Goal: Task Accomplishment & Management: Manage account settings

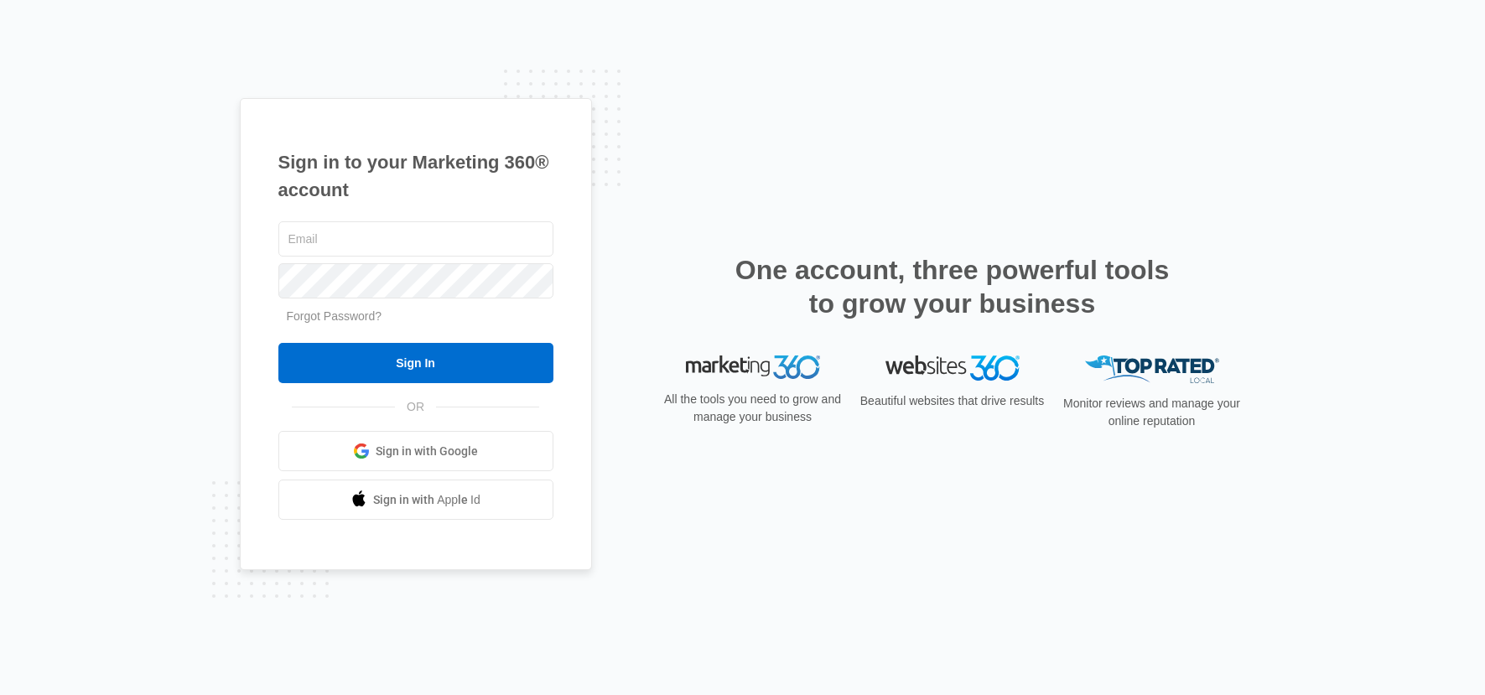
type input "[EMAIL_ADDRESS][DOMAIN_NAME]"
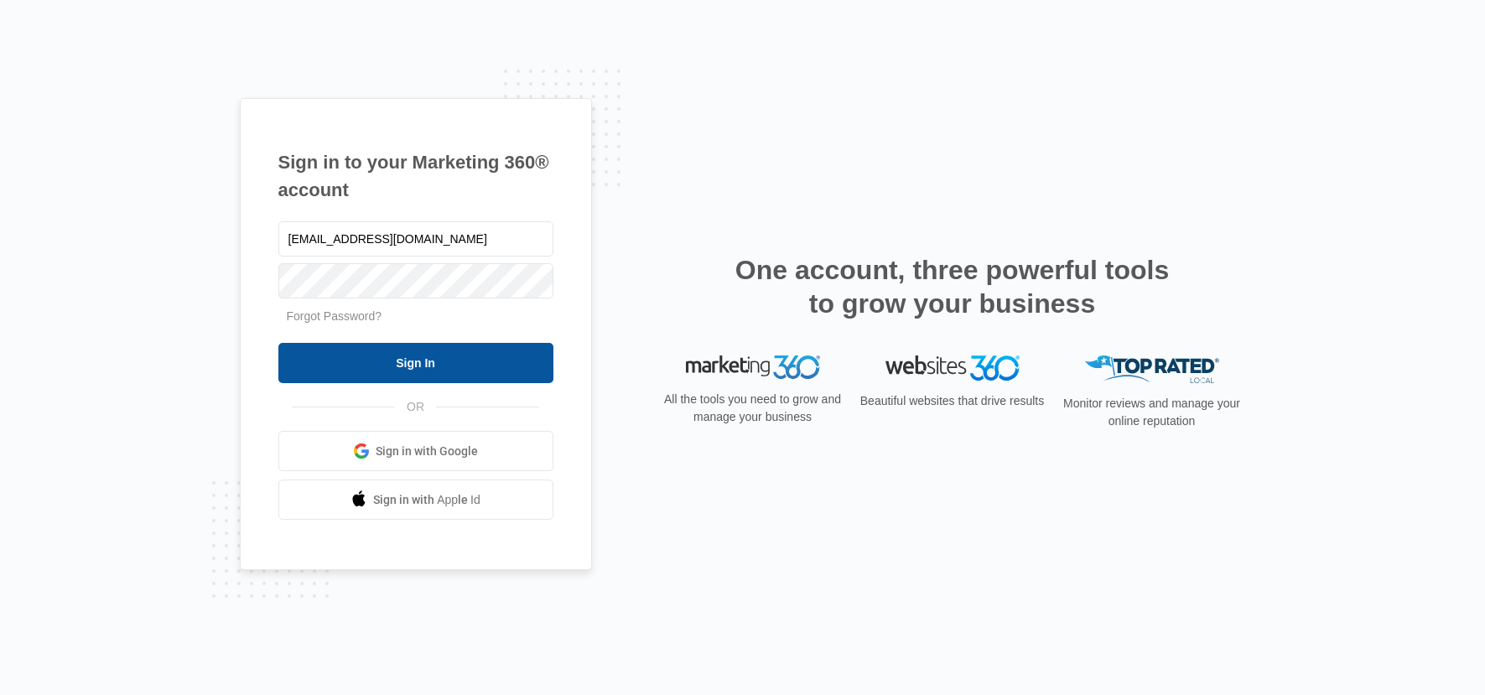
click at [450, 361] on input "Sign In" at bounding box center [415, 363] width 275 height 40
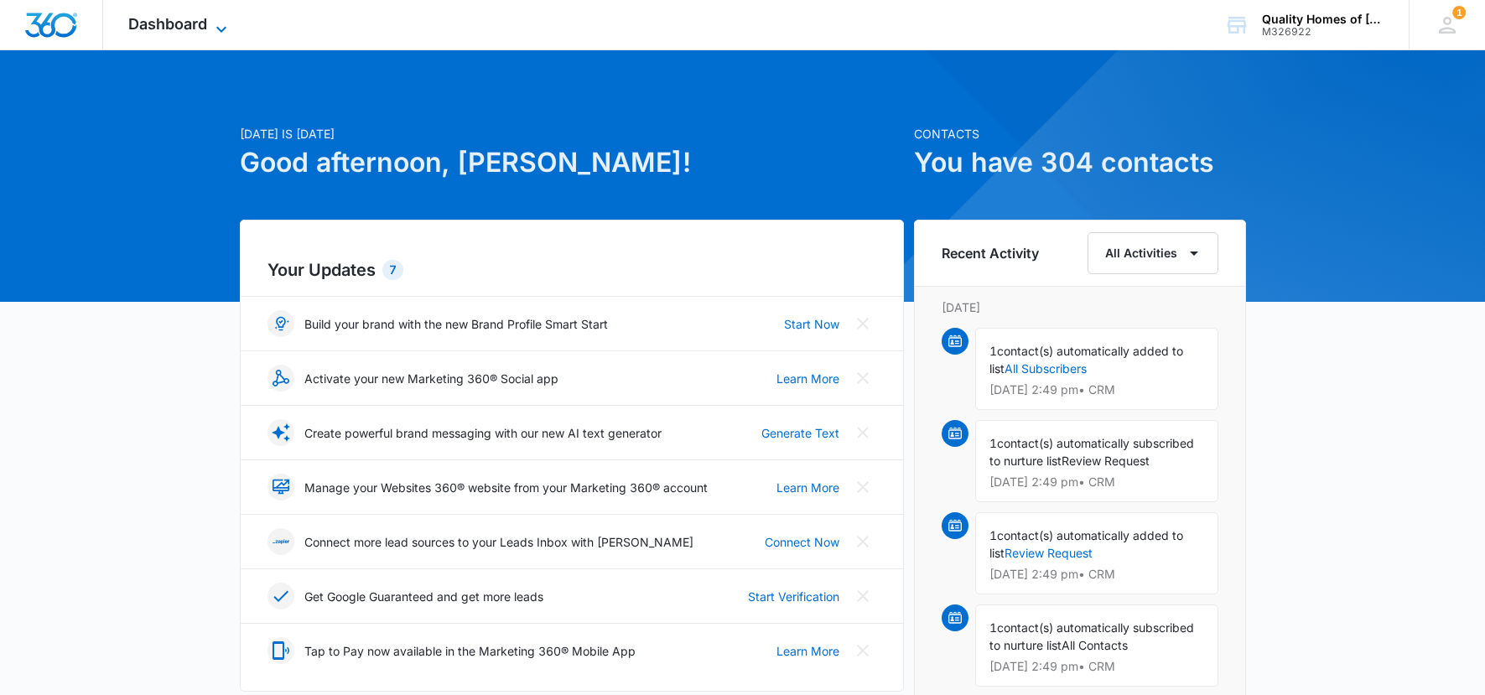
click at [190, 18] on span "Dashboard" at bounding box center [167, 24] width 79 height 18
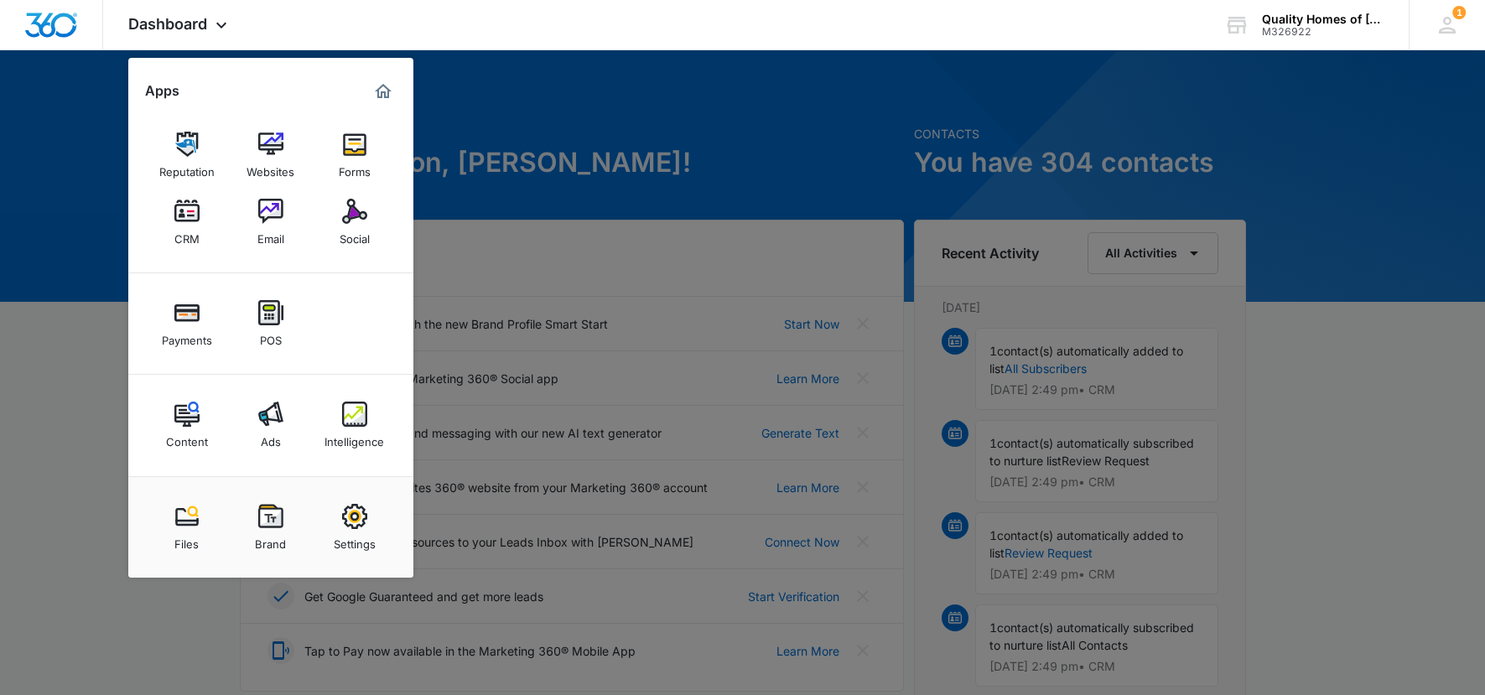
click at [179, 217] on img at bounding box center [186, 211] width 25 height 25
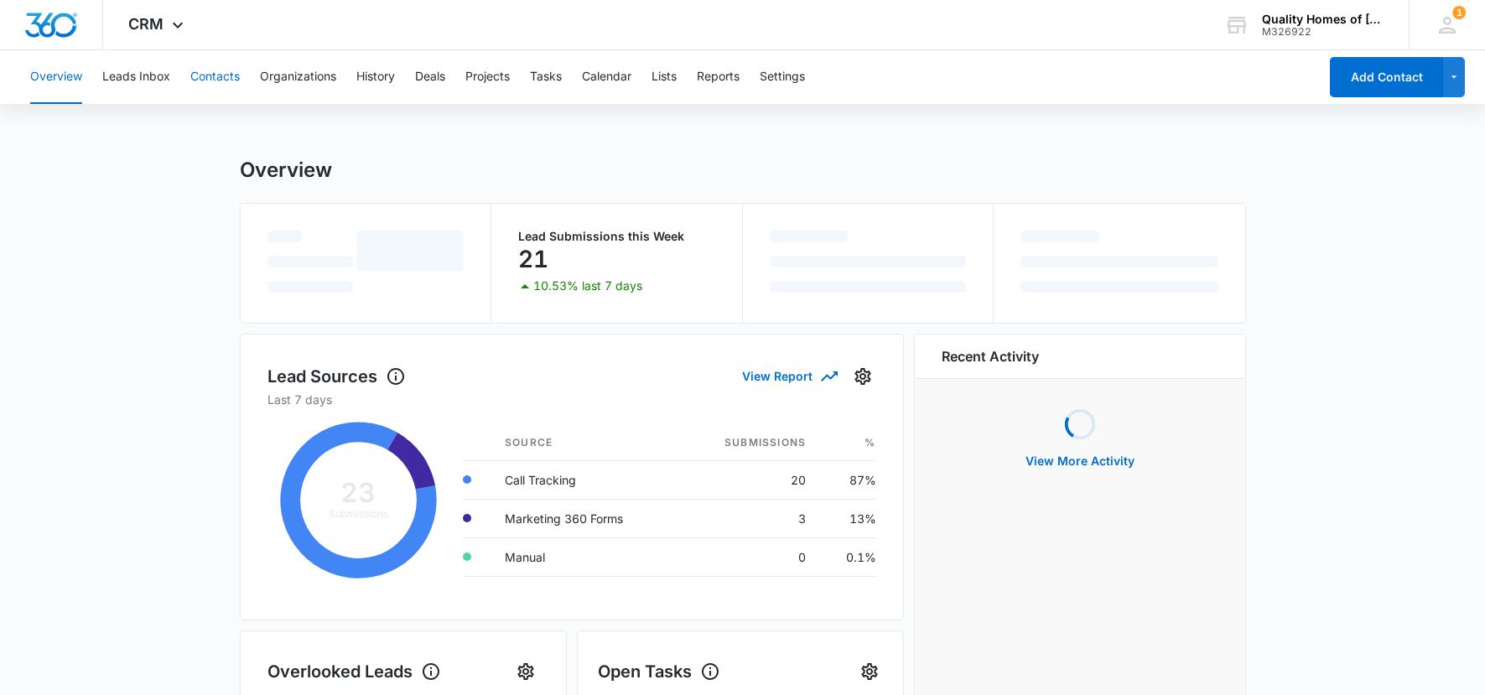
click at [222, 77] on button "Contacts" at bounding box center [214, 77] width 49 height 54
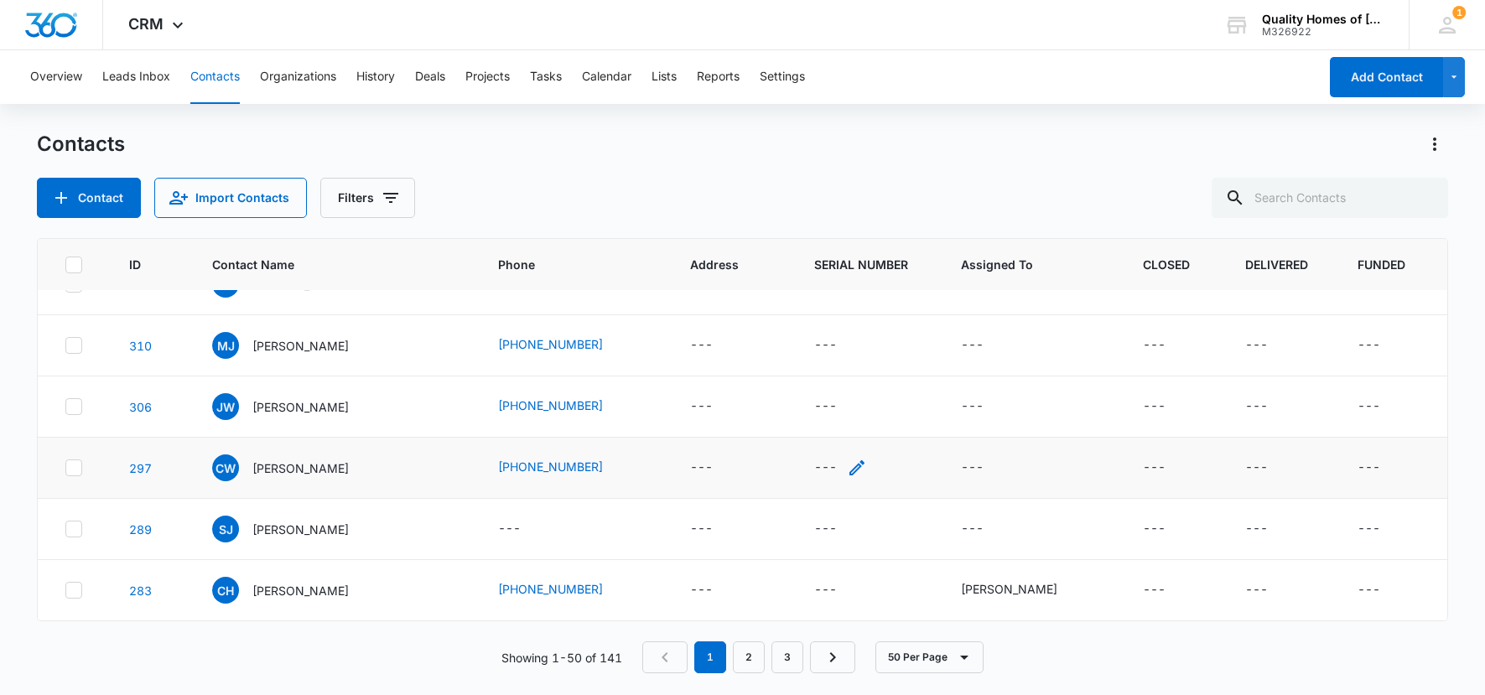
scroll to position [59, 0]
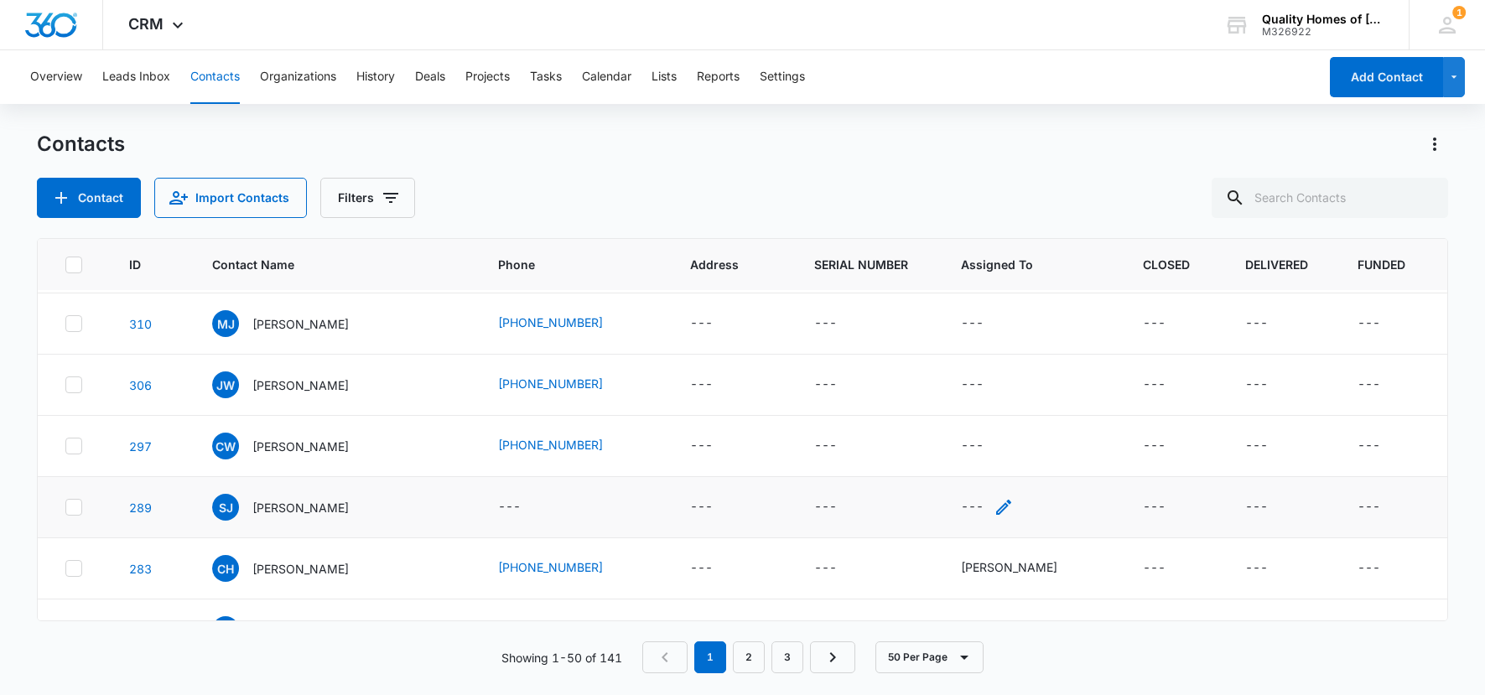
click at [1000, 510] on icon "Assigned To - - Select to Edit Field" at bounding box center [1004, 507] width 20 height 20
click at [1054, 393] on div at bounding box center [1045, 400] width 27 height 27
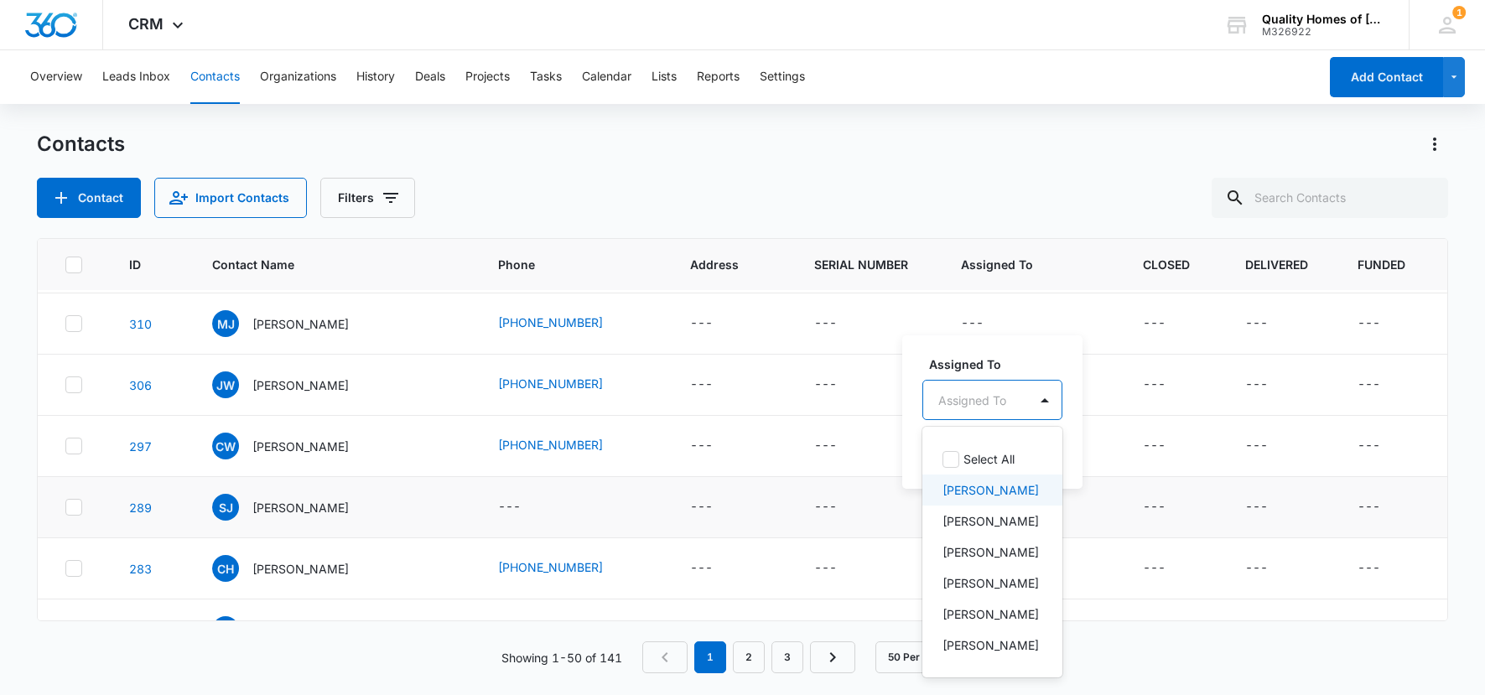
click at [986, 493] on p "[PERSON_NAME]" at bounding box center [991, 490] width 96 height 18
click at [1083, 407] on div at bounding box center [1096, 399] width 27 height 27
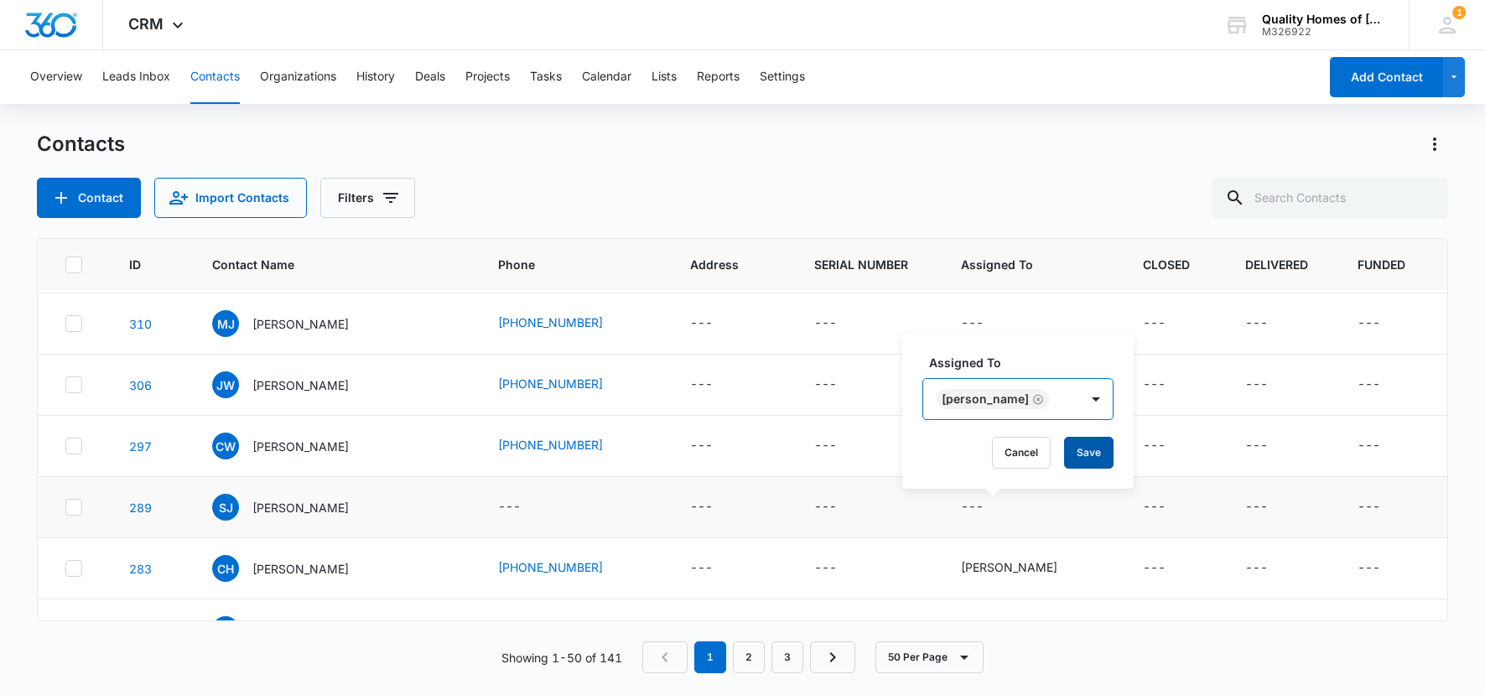
click at [1064, 460] on button "Save" at bounding box center [1088, 453] width 49 height 32
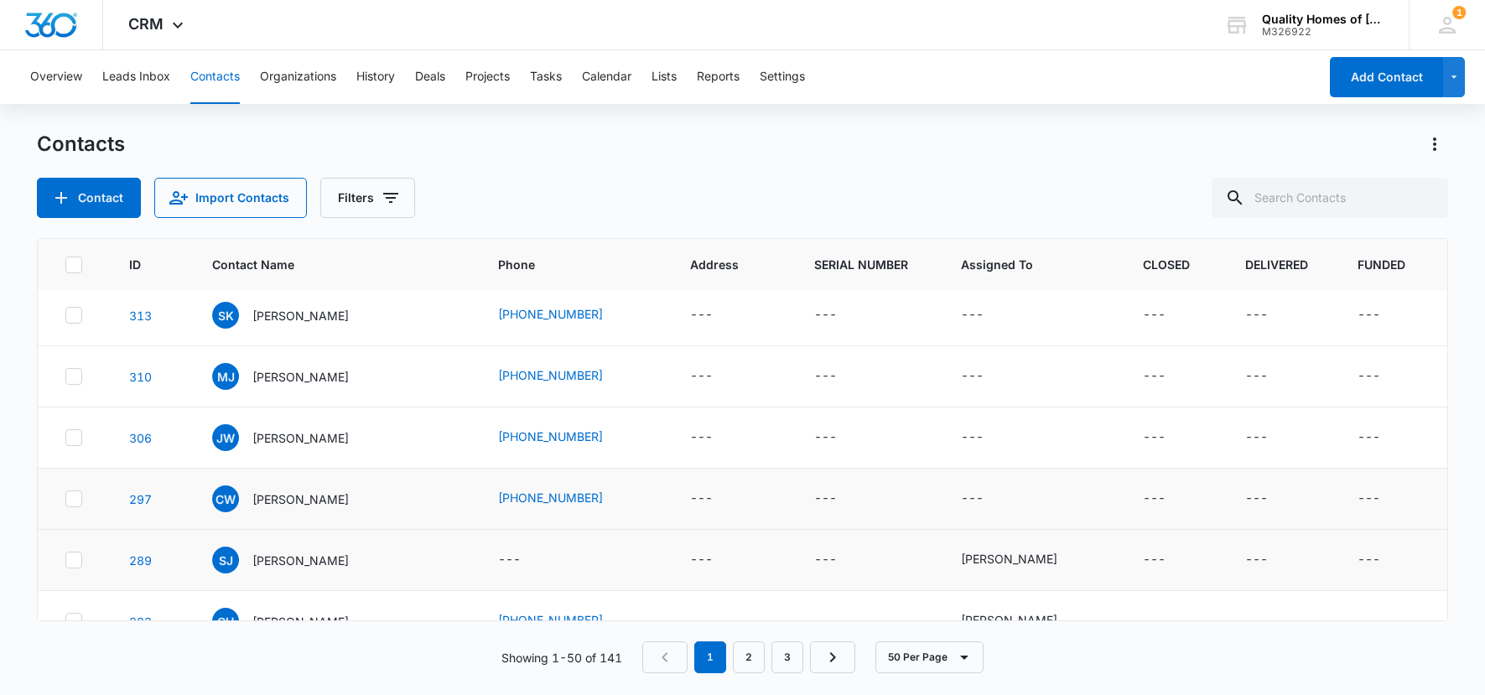
scroll to position [4, 0]
click at [1007, 500] on icon "Assigned To - - Select to Edit Field" at bounding box center [1003, 500] width 15 height 15
click at [1049, 387] on div at bounding box center [1045, 393] width 27 height 27
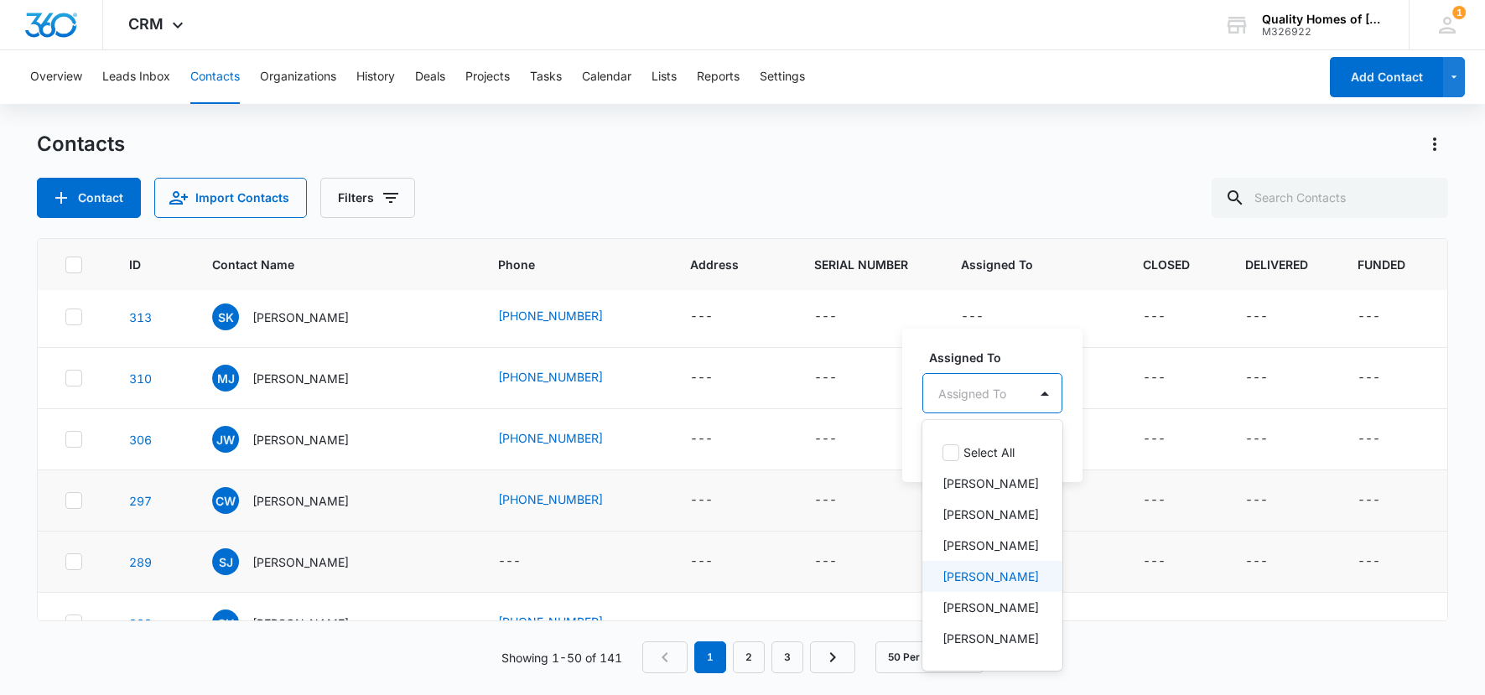
click at [999, 585] on p "[PERSON_NAME]" at bounding box center [991, 577] width 96 height 18
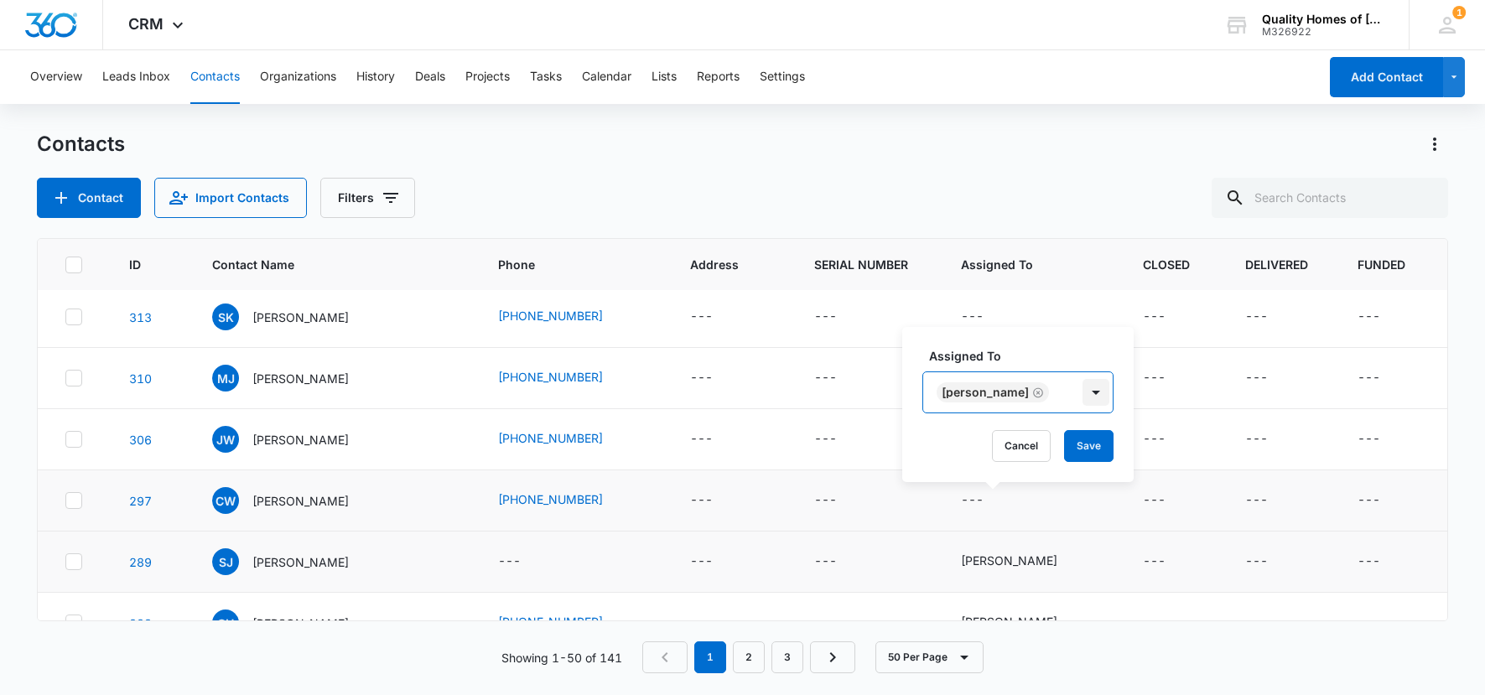
click at [1083, 389] on div at bounding box center [1096, 392] width 27 height 27
click at [1080, 445] on button "Save" at bounding box center [1088, 446] width 49 height 32
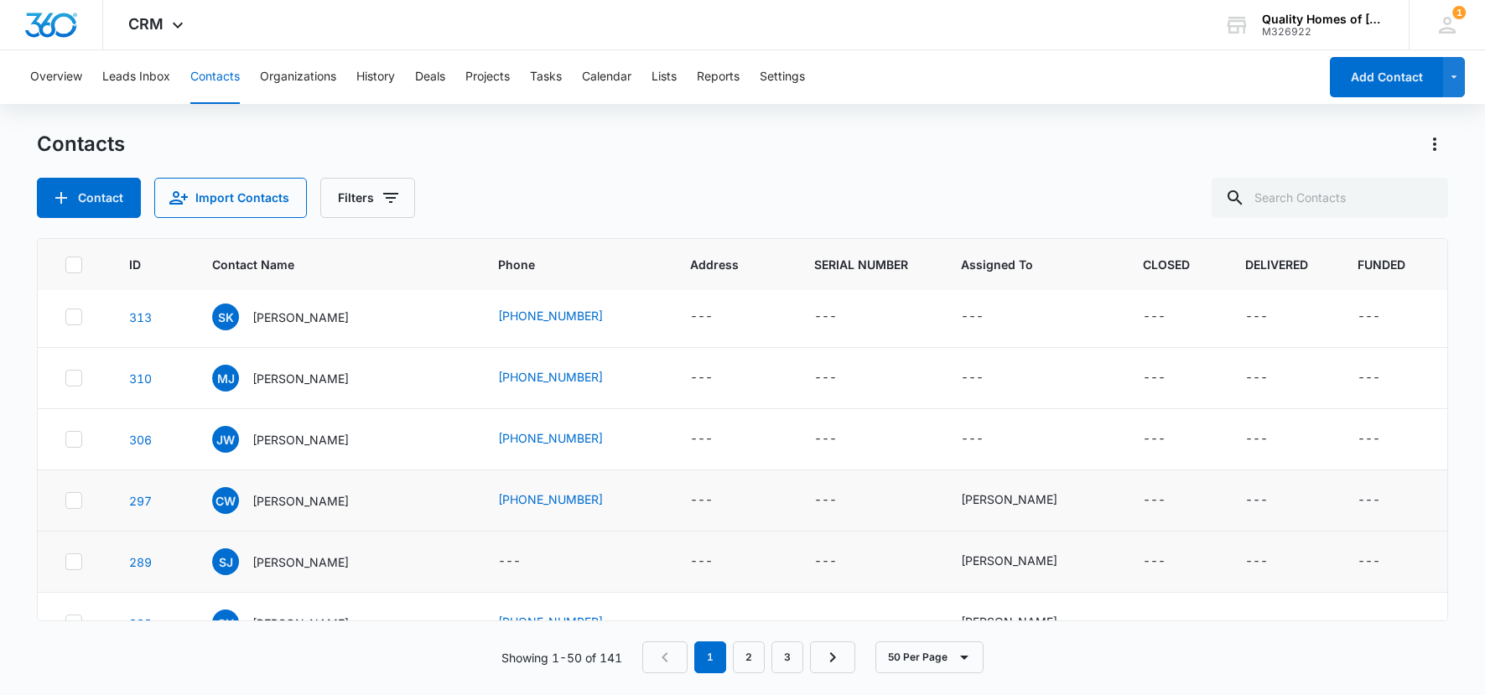
scroll to position [0, 0]
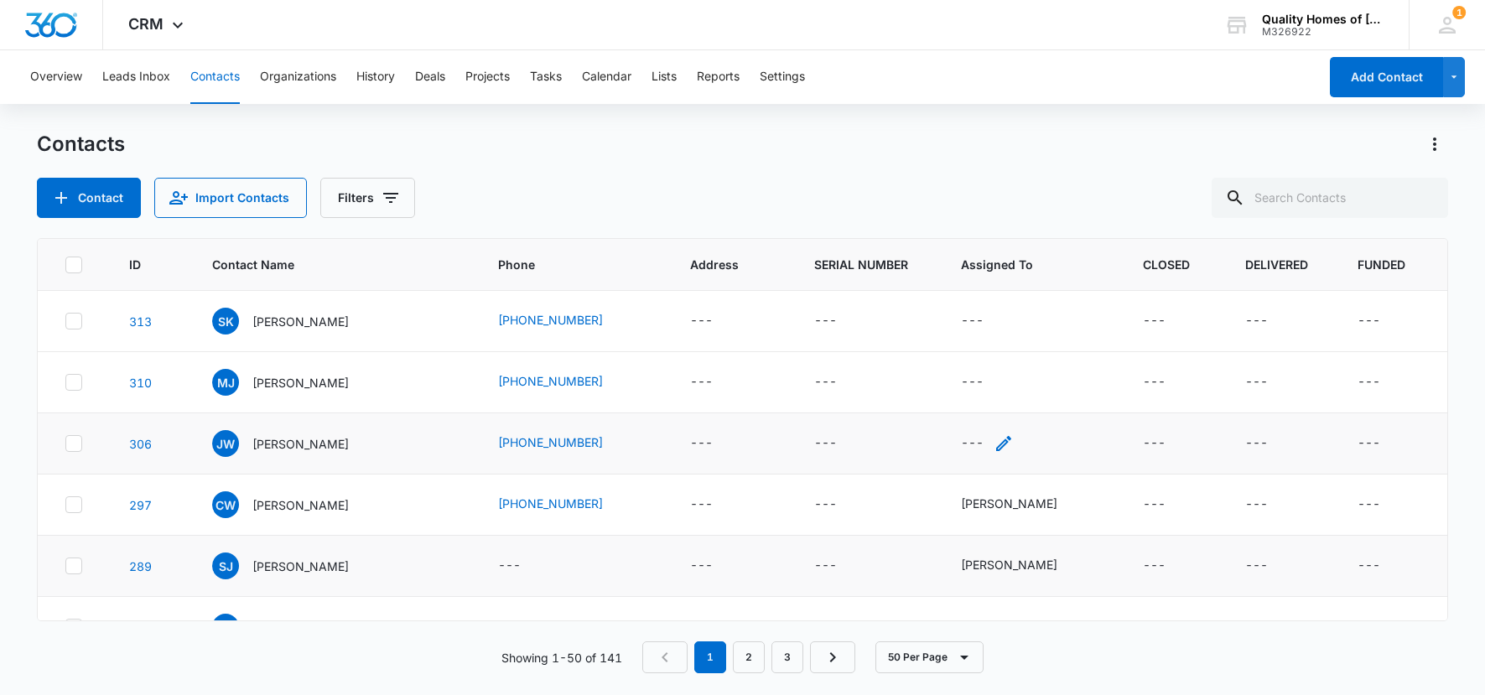
click at [1012, 440] on icon "Assigned To - - Select to Edit Field" at bounding box center [1003, 443] width 15 height 15
click at [1046, 334] on div at bounding box center [1045, 336] width 27 height 27
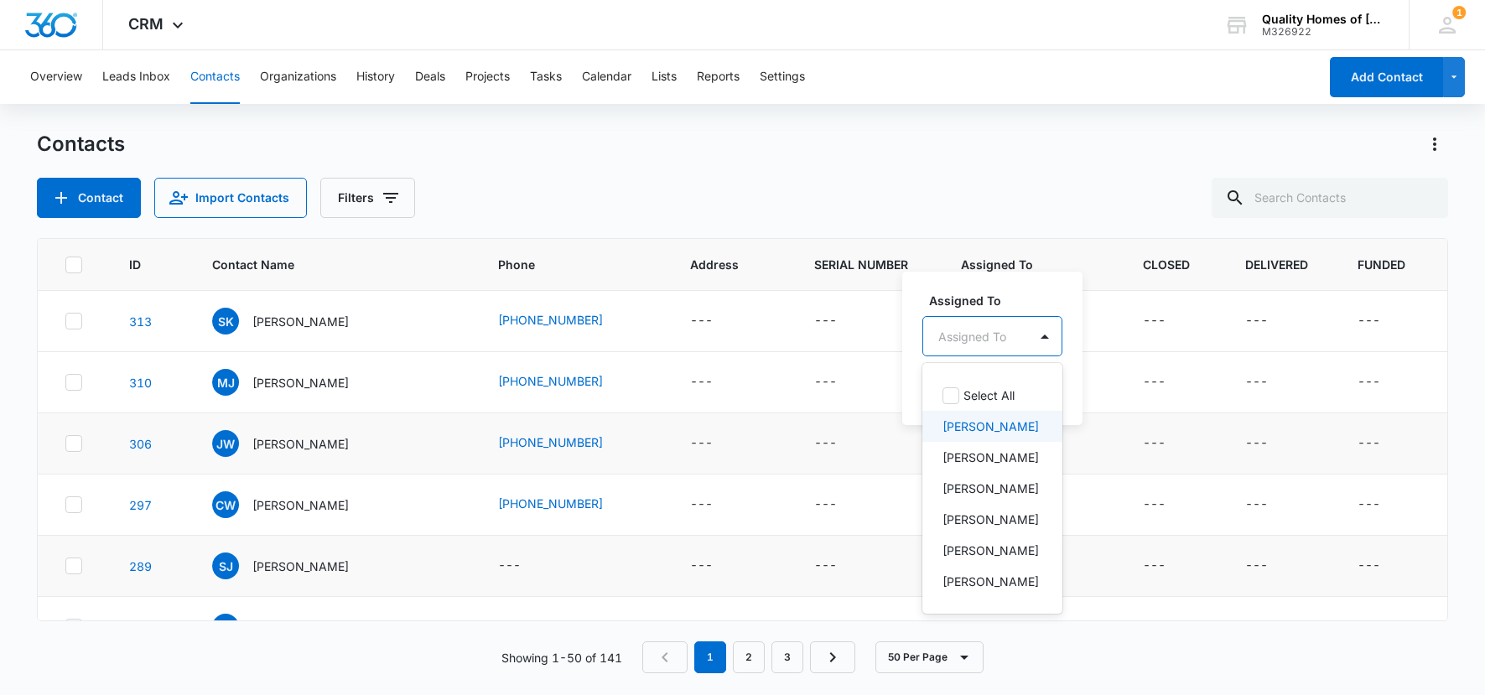
drag, startPoint x: 996, startPoint y: 434, endPoint x: 1023, endPoint y: 374, distance: 65.7
click at [996, 434] on p "[PERSON_NAME]" at bounding box center [991, 427] width 96 height 18
drag, startPoint x: 1059, startPoint y: 332, endPoint x: 1059, endPoint y: 353, distance: 21.0
click at [1083, 332] on div at bounding box center [1096, 335] width 27 height 27
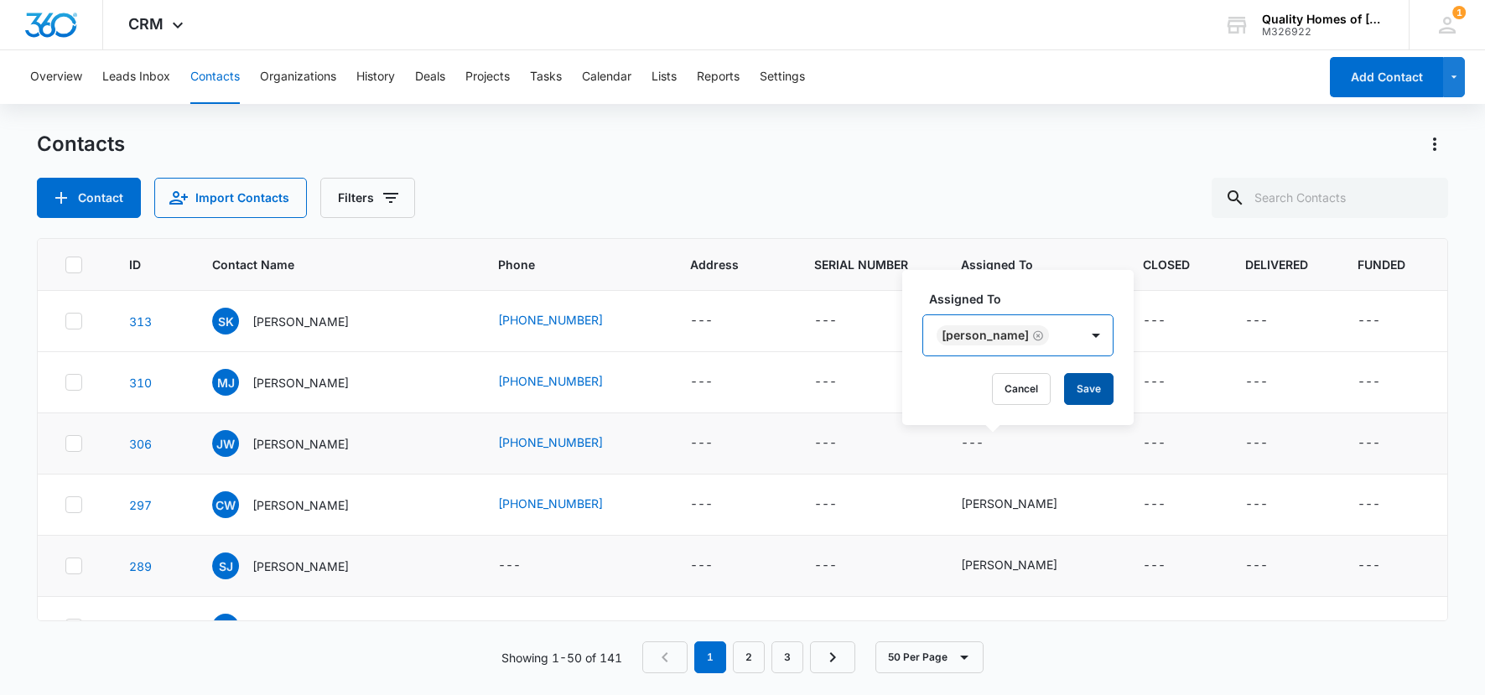
click at [1064, 392] on button "Save" at bounding box center [1088, 389] width 49 height 32
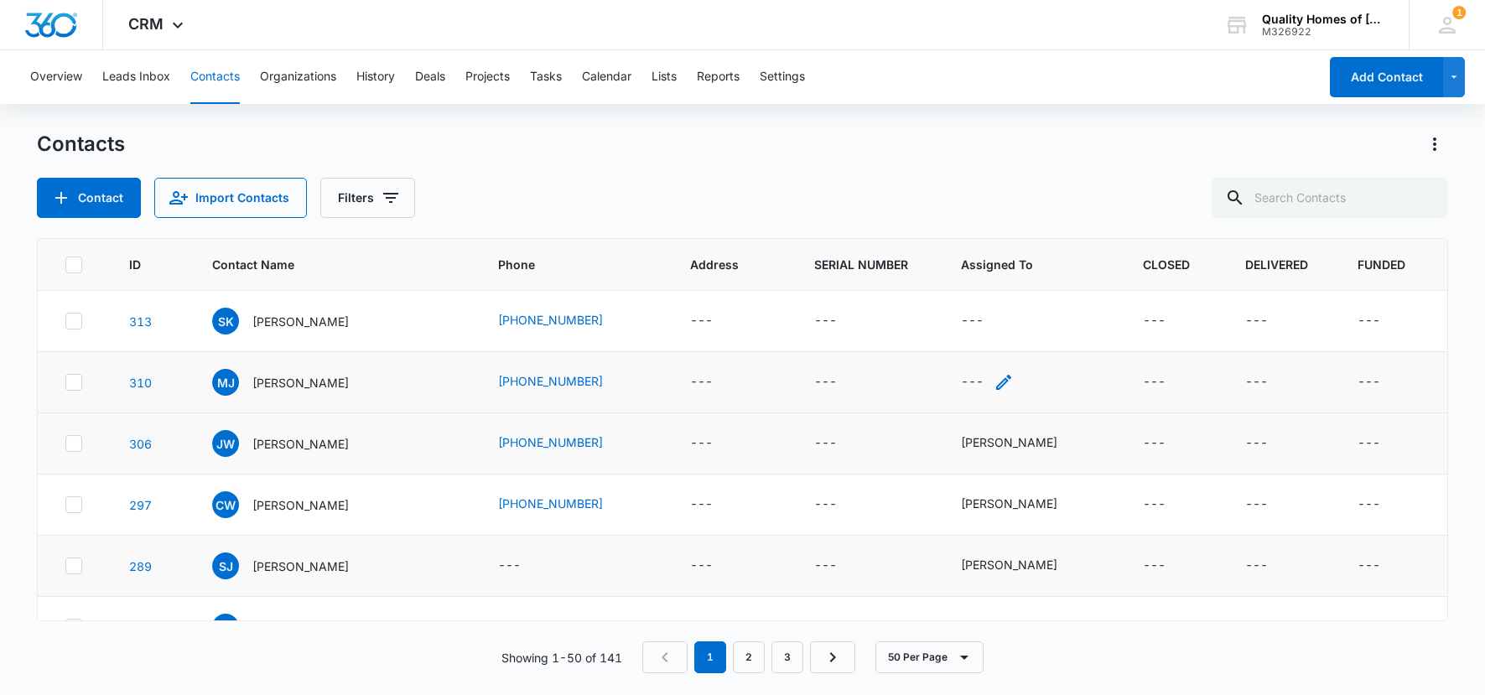
click at [1011, 381] on icon "Assigned To - - Select to Edit Field" at bounding box center [1004, 382] width 20 height 20
click at [1051, 269] on div at bounding box center [1045, 275] width 27 height 27
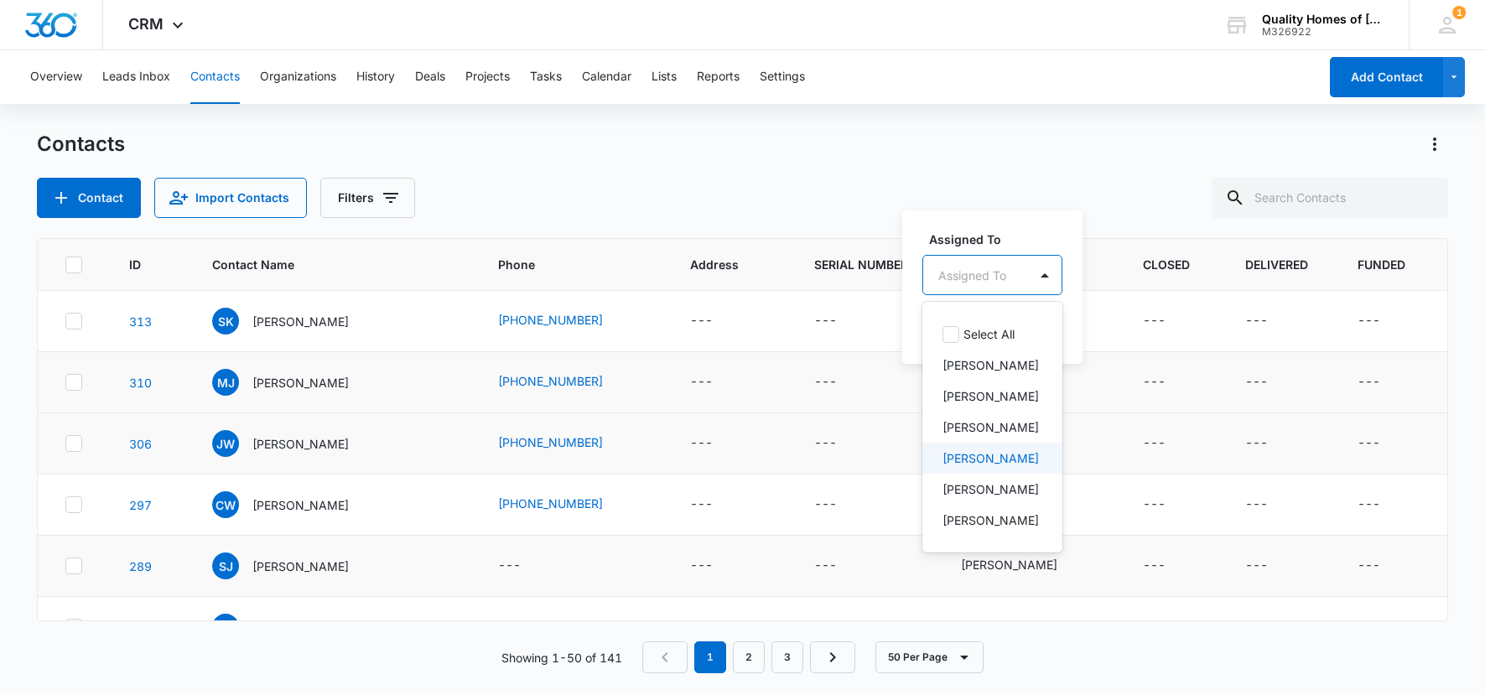
drag, startPoint x: 986, startPoint y: 478, endPoint x: 1027, endPoint y: 402, distance: 86.7
click at [986, 467] on p "[PERSON_NAME]" at bounding box center [991, 459] width 96 height 18
click at [1086, 269] on div at bounding box center [1096, 274] width 27 height 27
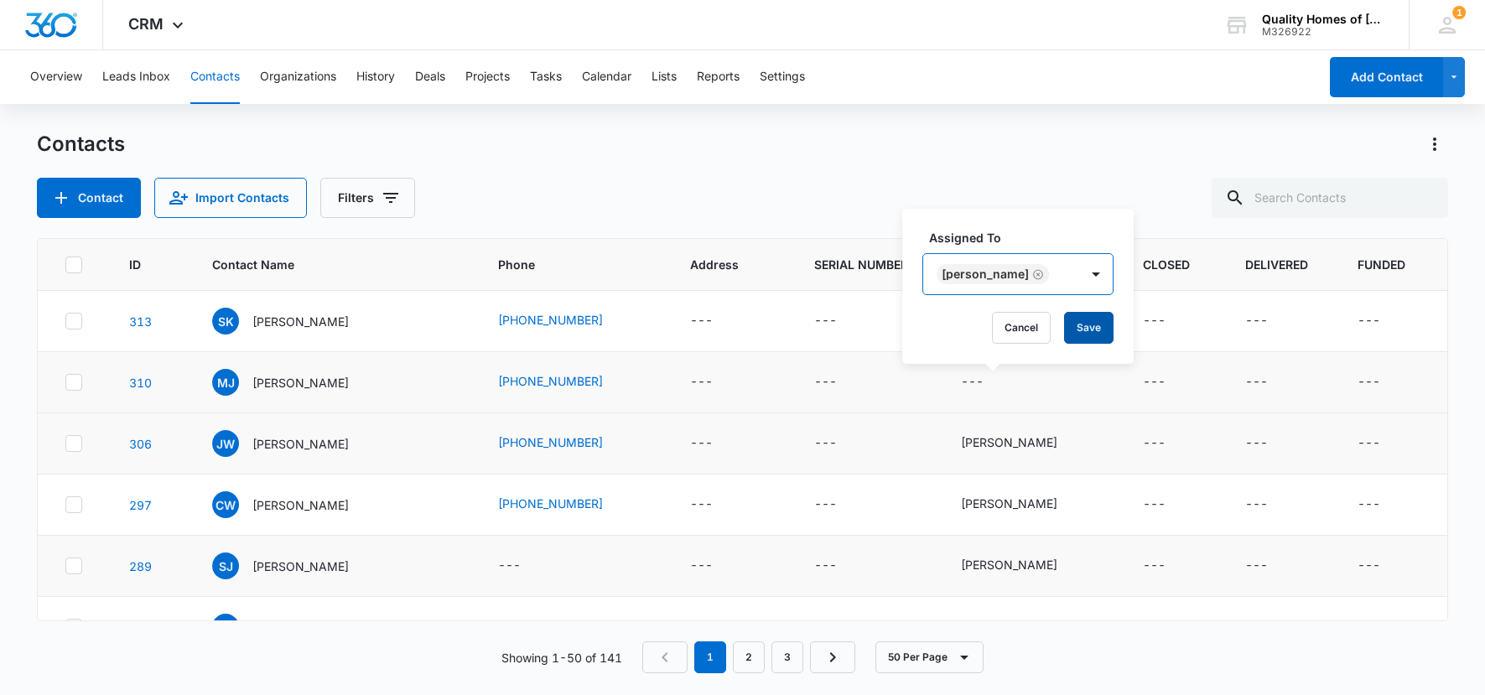
click at [1082, 336] on button "Save" at bounding box center [1088, 328] width 49 height 32
click at [1009, 320] on icon "Assigned To - - Select to Edit Field" at bounding box center [1004, 321] width 20 height 20
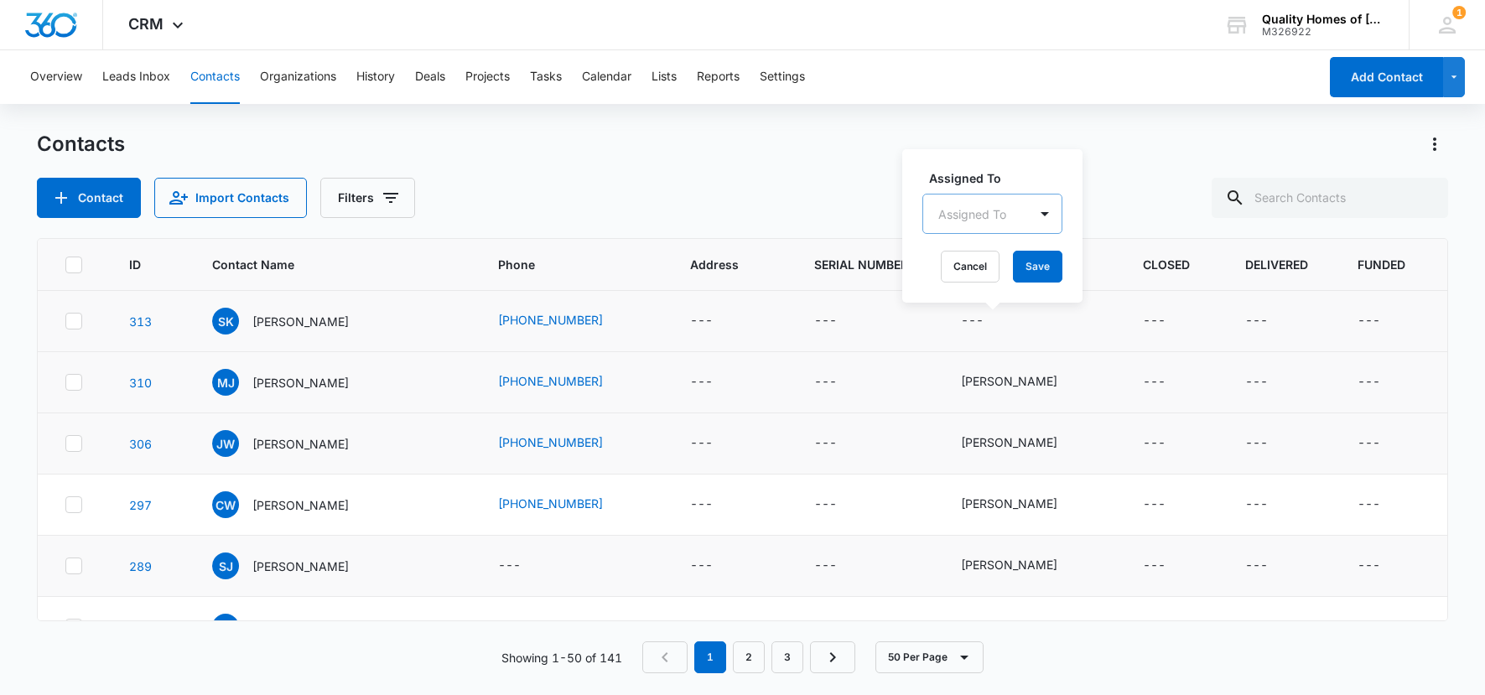
click at [1021, 206] on div "Assigned To" at bounding box center [975, 214] width 105 height 38
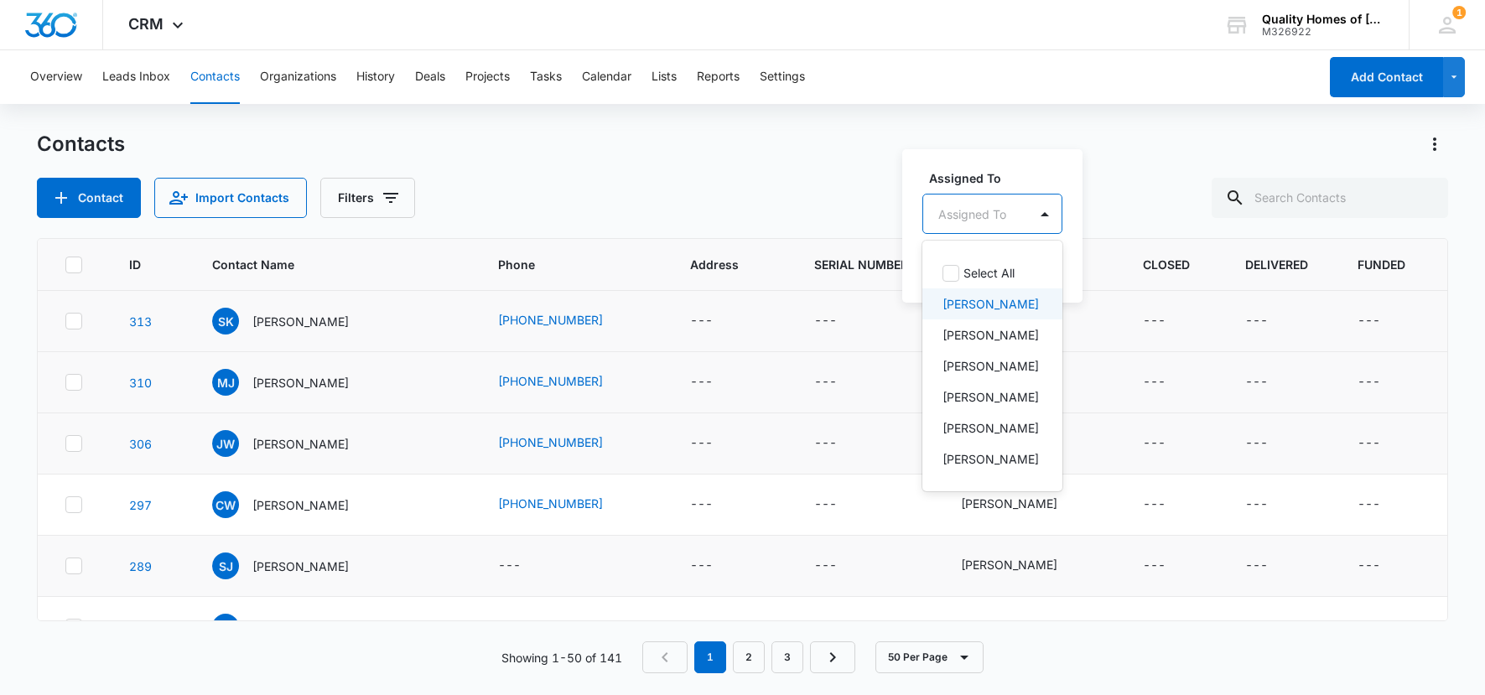
drag, startPoint x: 1007, startPoint y: 296, endPoint x: 1016, endPoint y: 284, distance: 14.9
click at [1006, 296] on div "[PERSON_NAME]" at bounding box center [991, 304] width 96 height 18
click at [1083, 213] on div at bounding box center [1096, 213] width 27 height 27
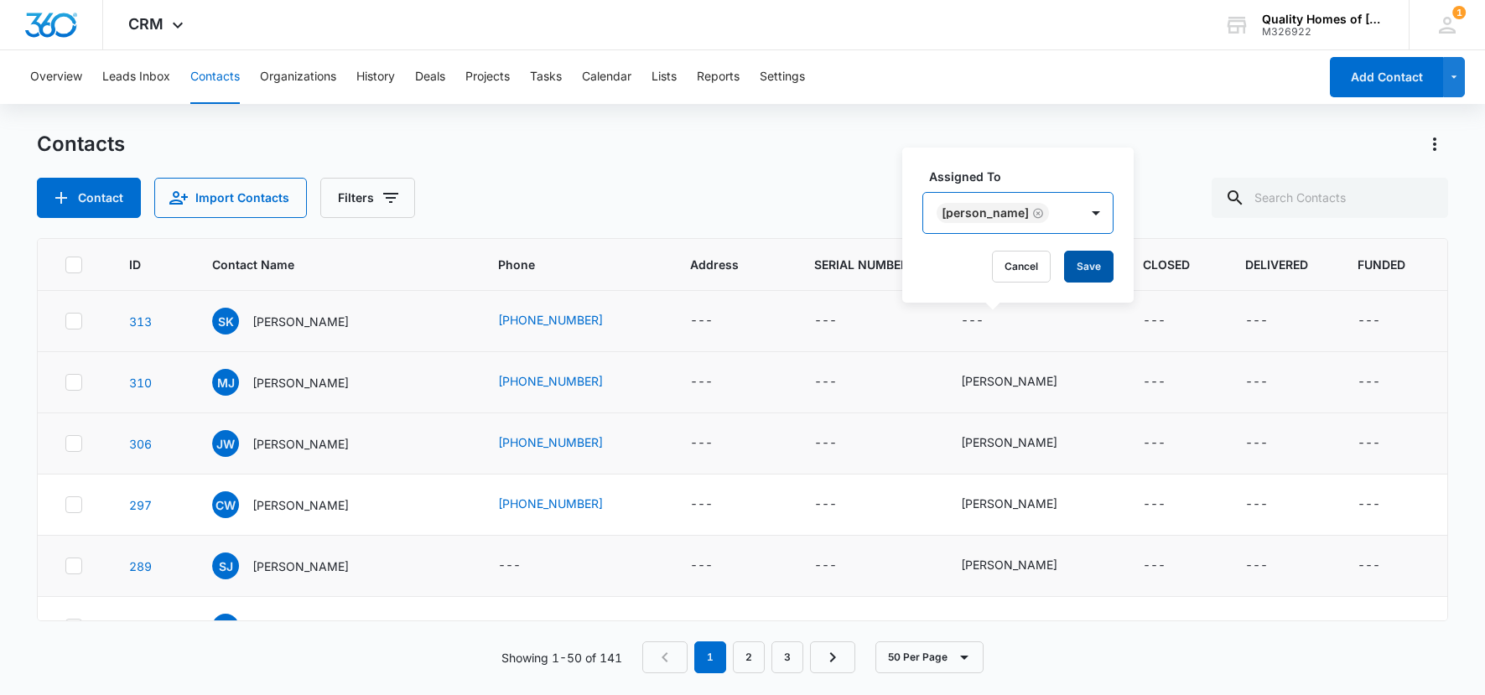
click at [1064, 267] on button "Save" at bounding box center [1088, 267] width 49 height 32
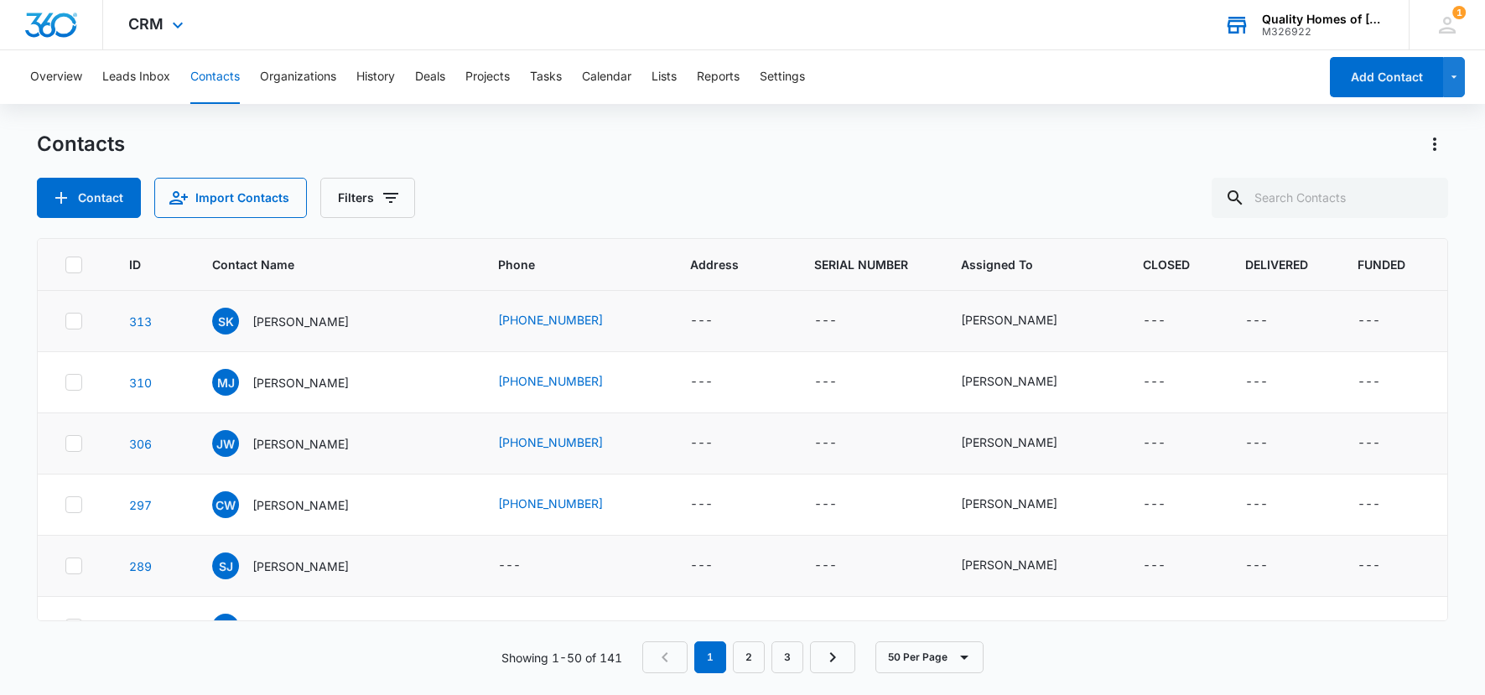
click at [1366, 24] on div "Quality Homes of [GEOGRAPHIC_DATA]" at bounding box center [1323, 19] width 122 height 13
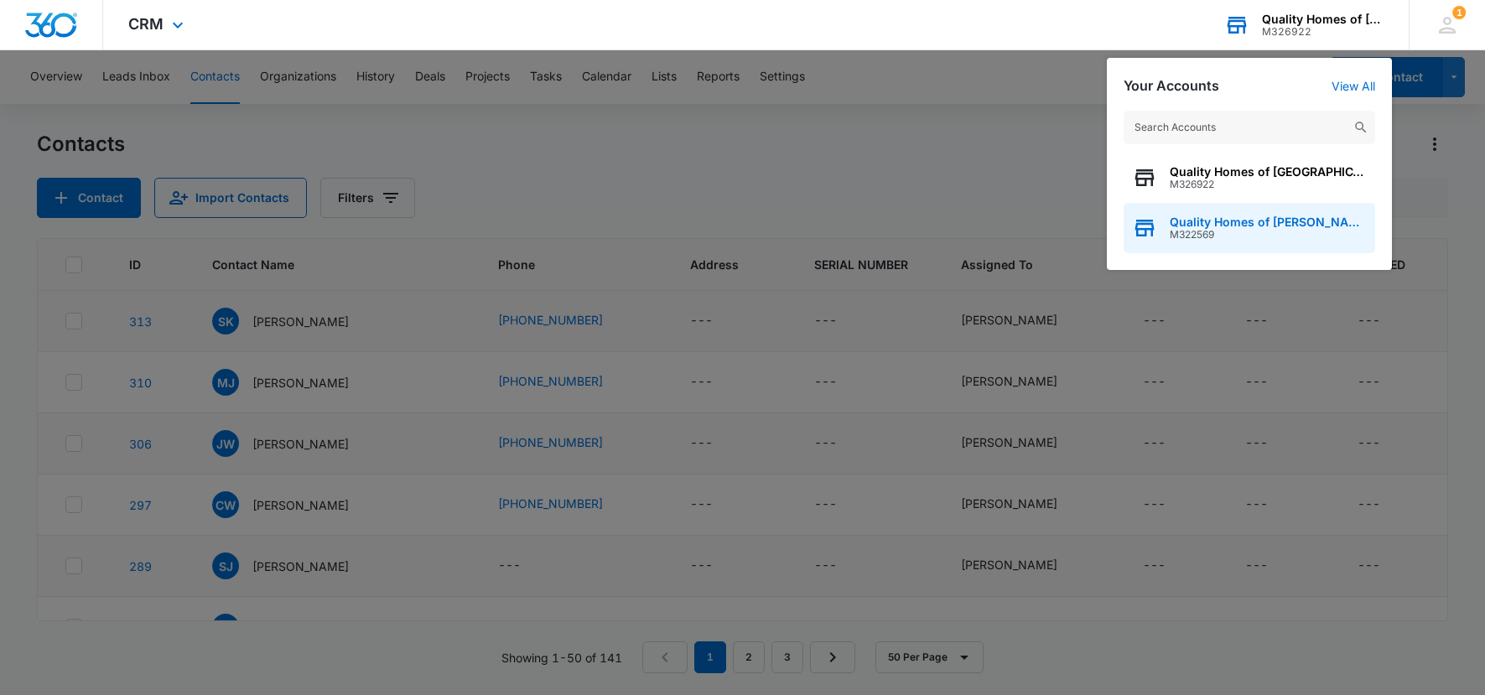
click at [1280, 232] on span "M322569" at bounding box center [1268, 235] width 197 height 12
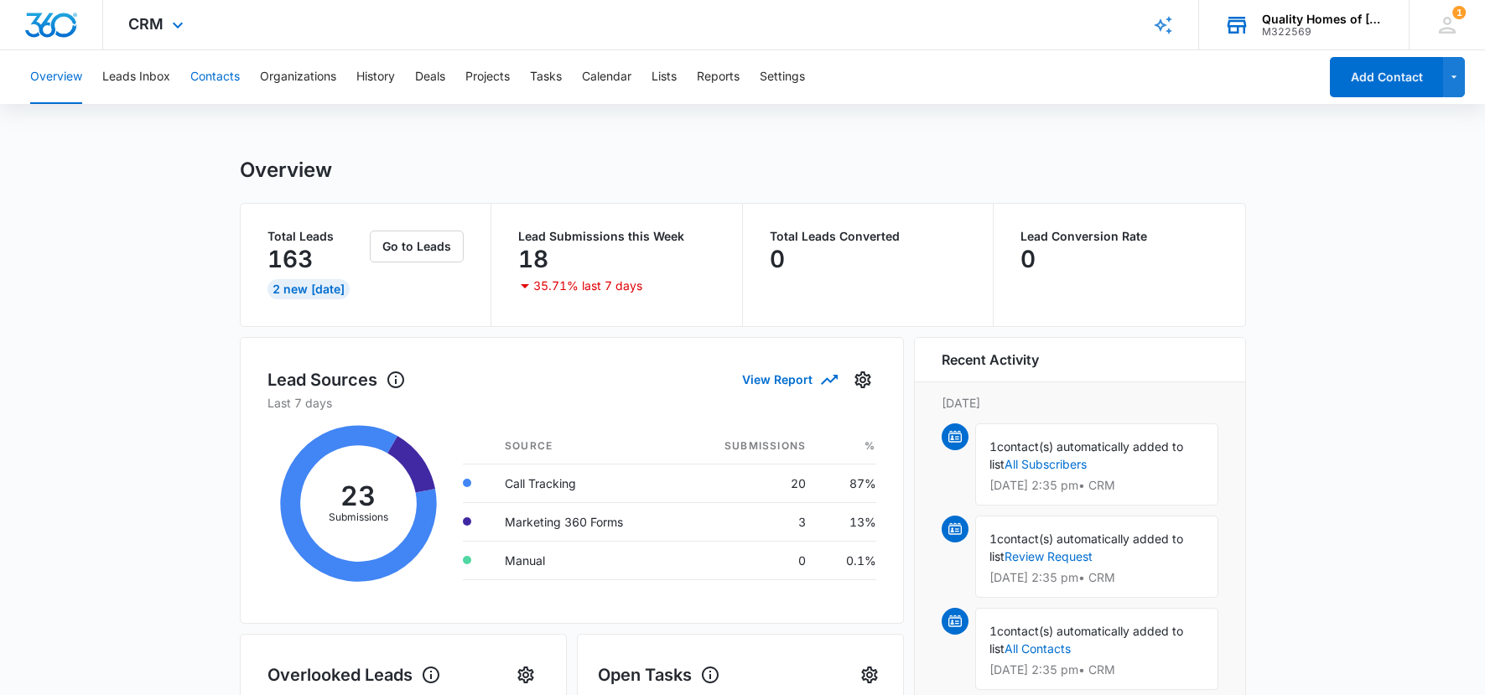
click at [212, 73] on button "Contacts" at bounding box center [214, 77] width 49 height 54
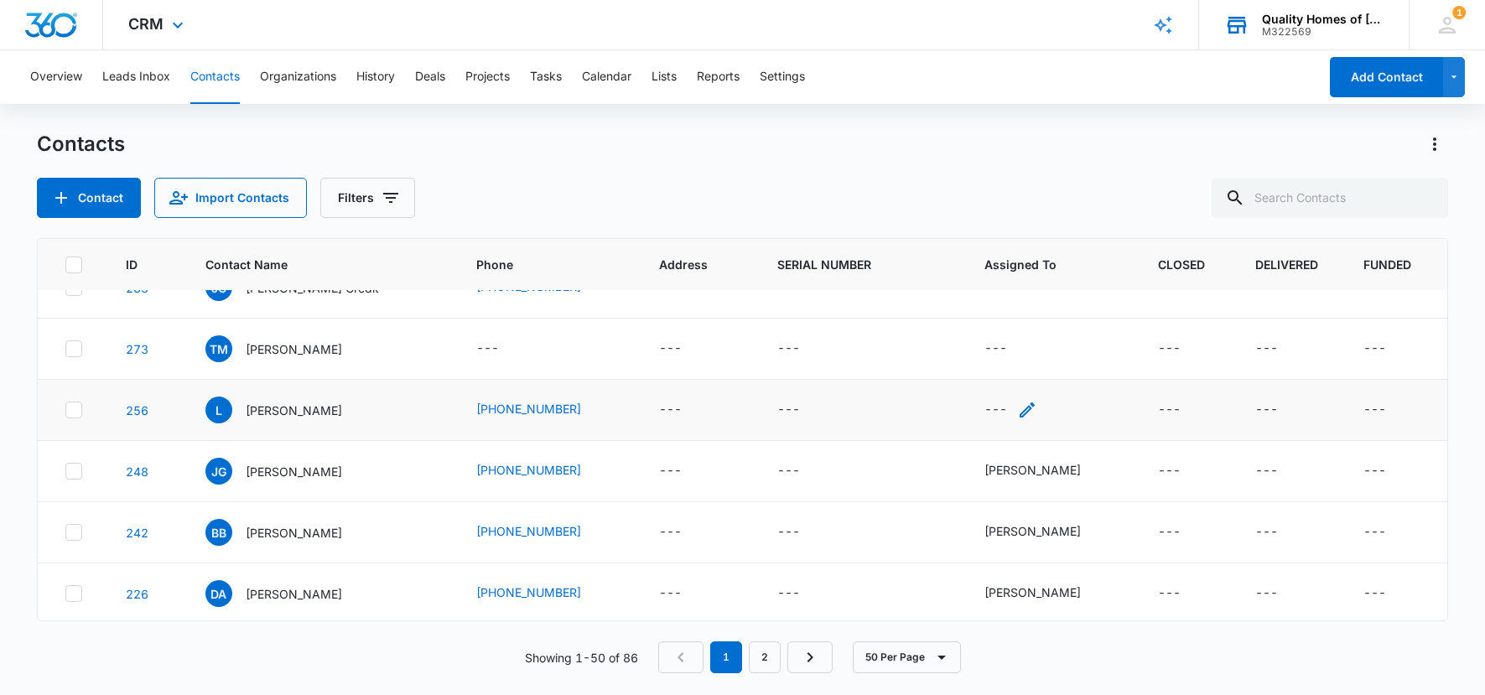
scroll to position [29, 0]
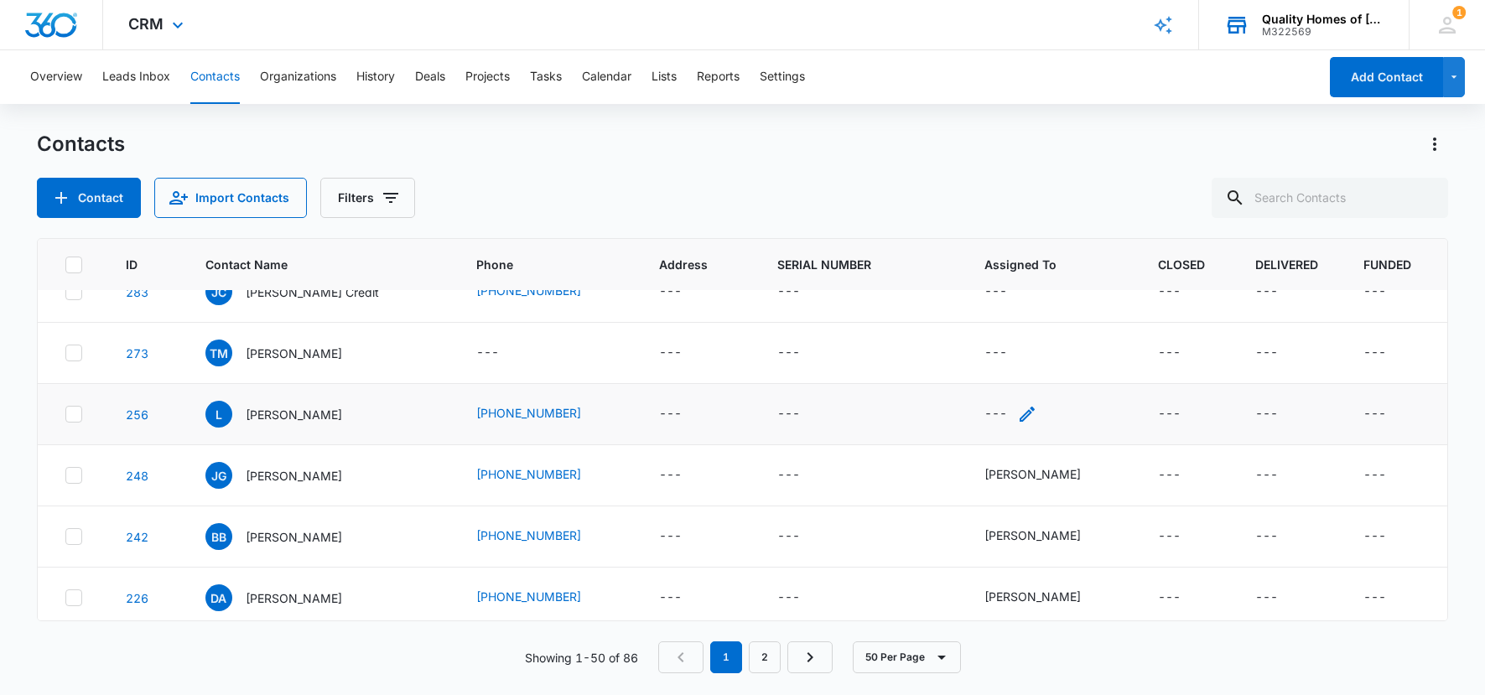
click at [1033, 417] on icon "Assigned To - - Select to Edit Field" at bounding box center [1027, 414] width 15 height 15
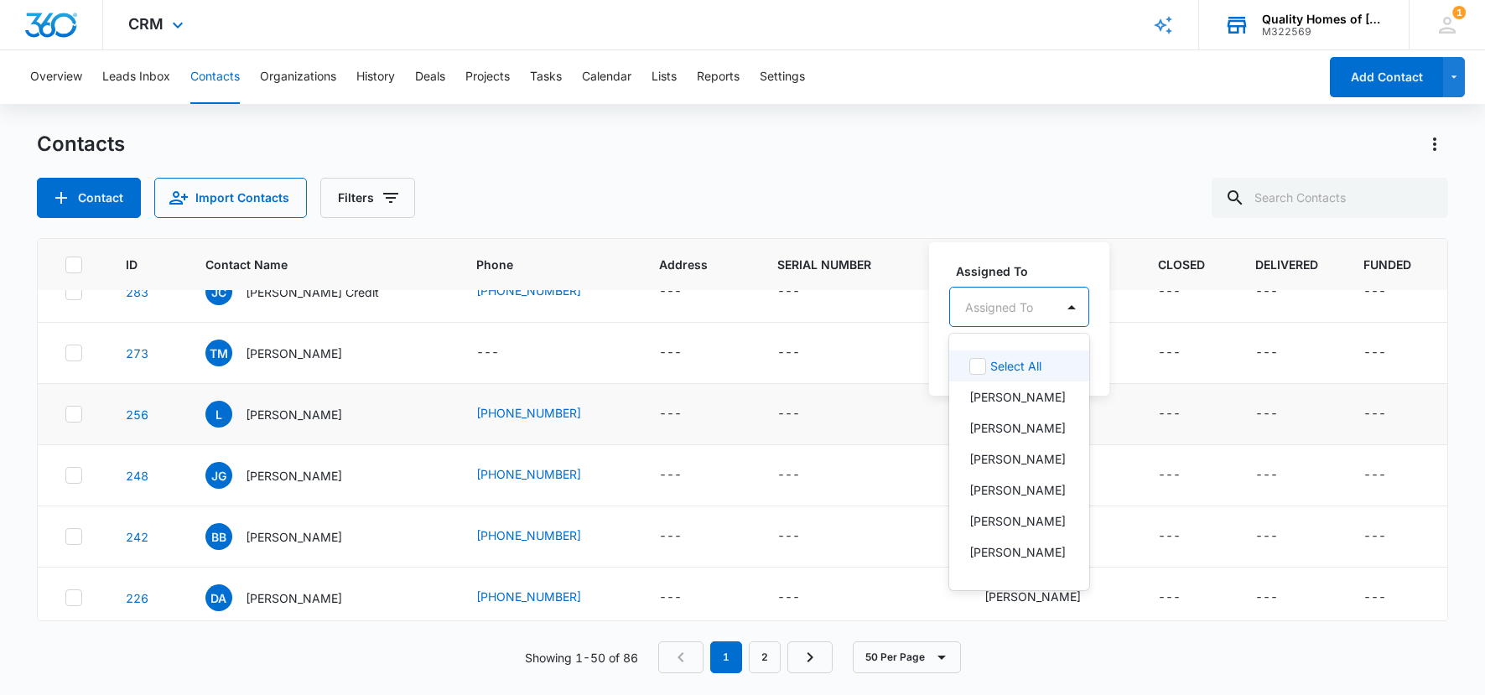
click at [1032, 314] on div at bounding box center [999, 307] width 68 height 21
click at [1008, 398] on p "[PERSON_NAME]" at bounding box center [1018, 397] width 96 height 18
click at [1110, 310] on div at bounding box center [1123, 306] width 27 height 27
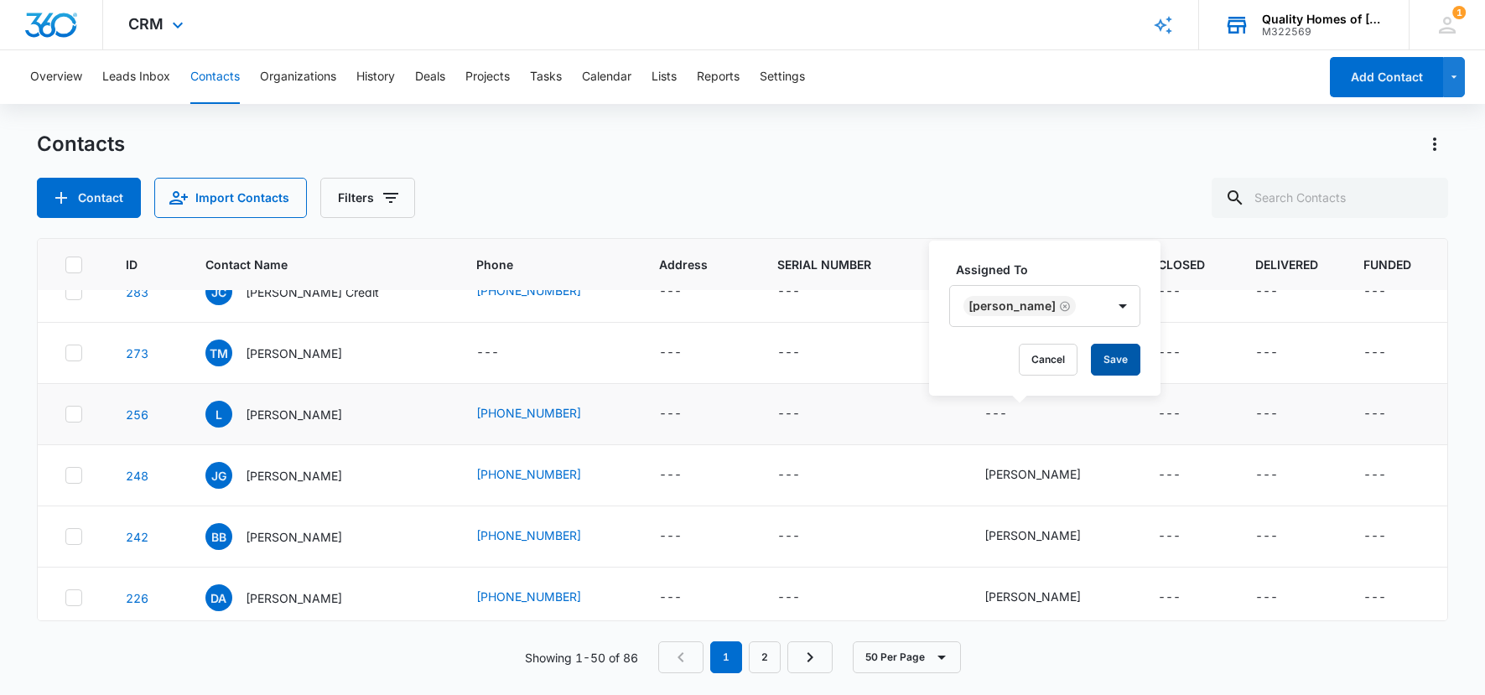
click at [1101, 361] on button "Save" at bounding box center [1115, 360] width 49 height 32
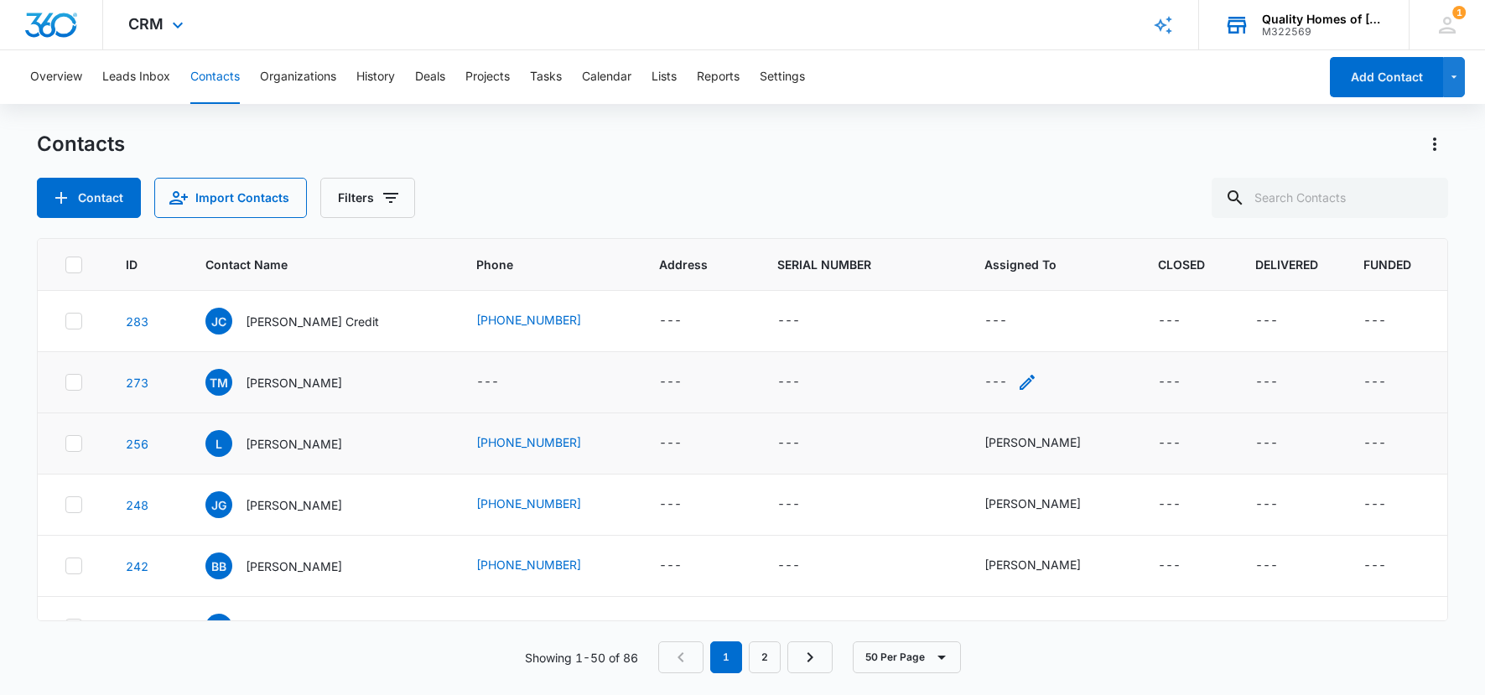
click at [1035, 382] on icon "Assigned To - - Select to Edit Field" at bounding box center [1027, 382] width 15 height 15
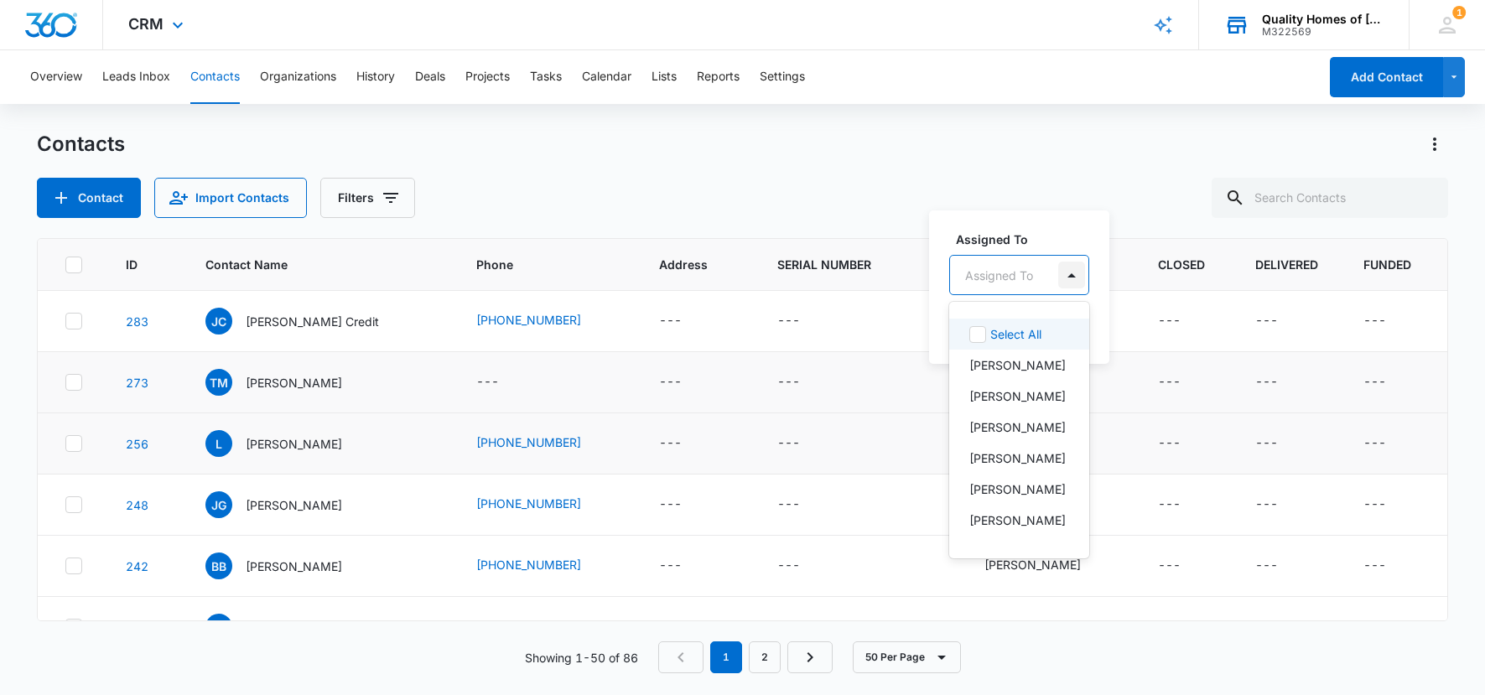
click at [1074, 268] on div at bounding box center [1072, 275] width 27 height 27
click at [1016, 498] on p "[PERSON_NAME]" at bounding box center [1018, 490] width 96 height 18
click at [1110, 271] on div at bounding box center [1123, 274] width 27 height 27
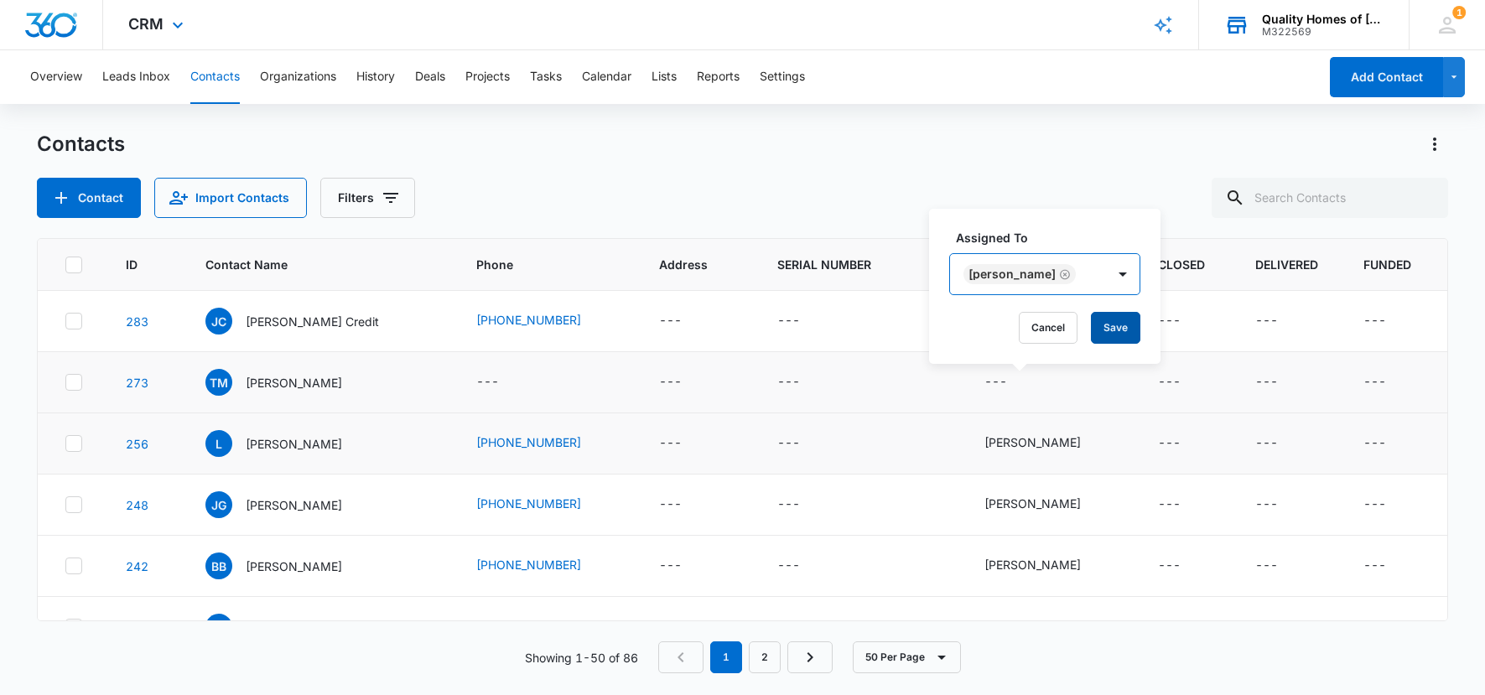
click at [1091, 327] on button "Save" at bounding box center [1115, 328] width 49 height 32
click at [1029, 320] on icon "Assigned To - - Select to Edit Field" at bounding box center [1027, 321] width 20 height 20
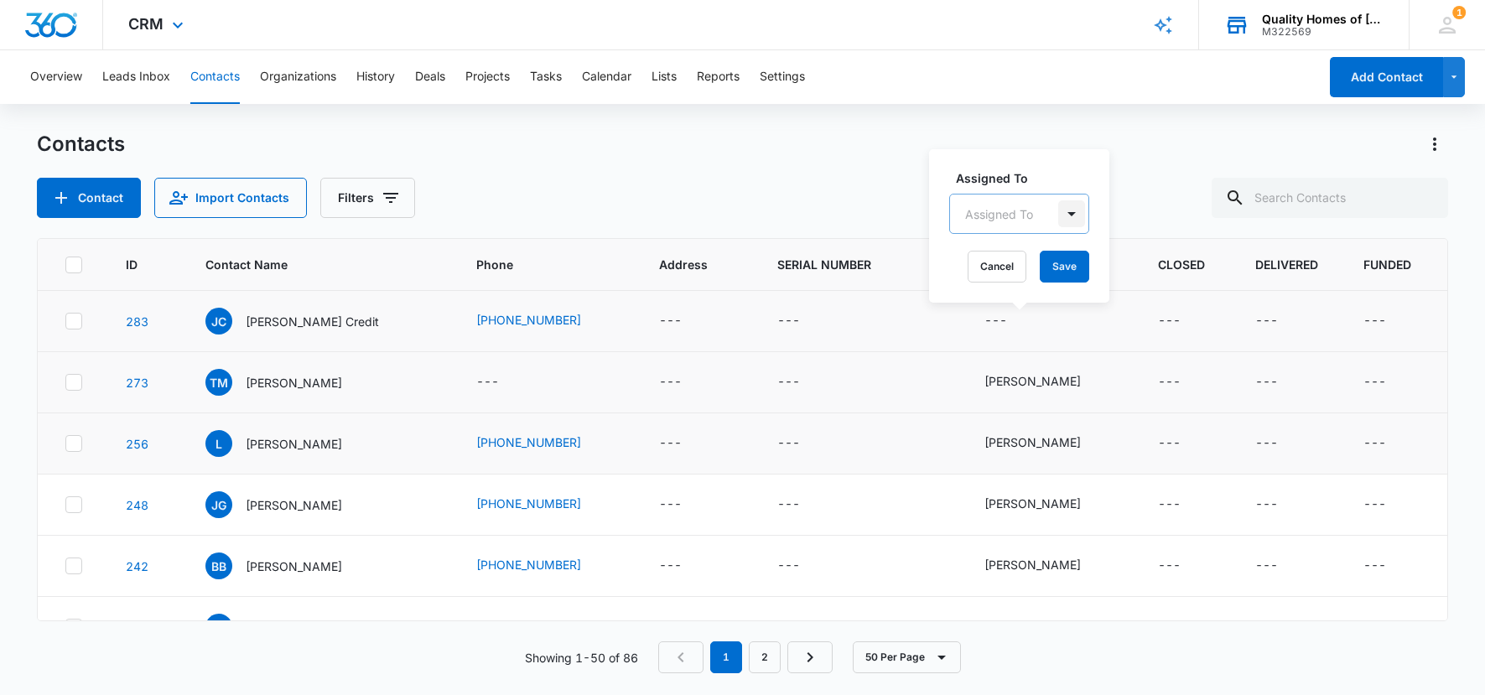
click at [1068, 212] on div at bounding box center [1072, 213] width 27 height 27
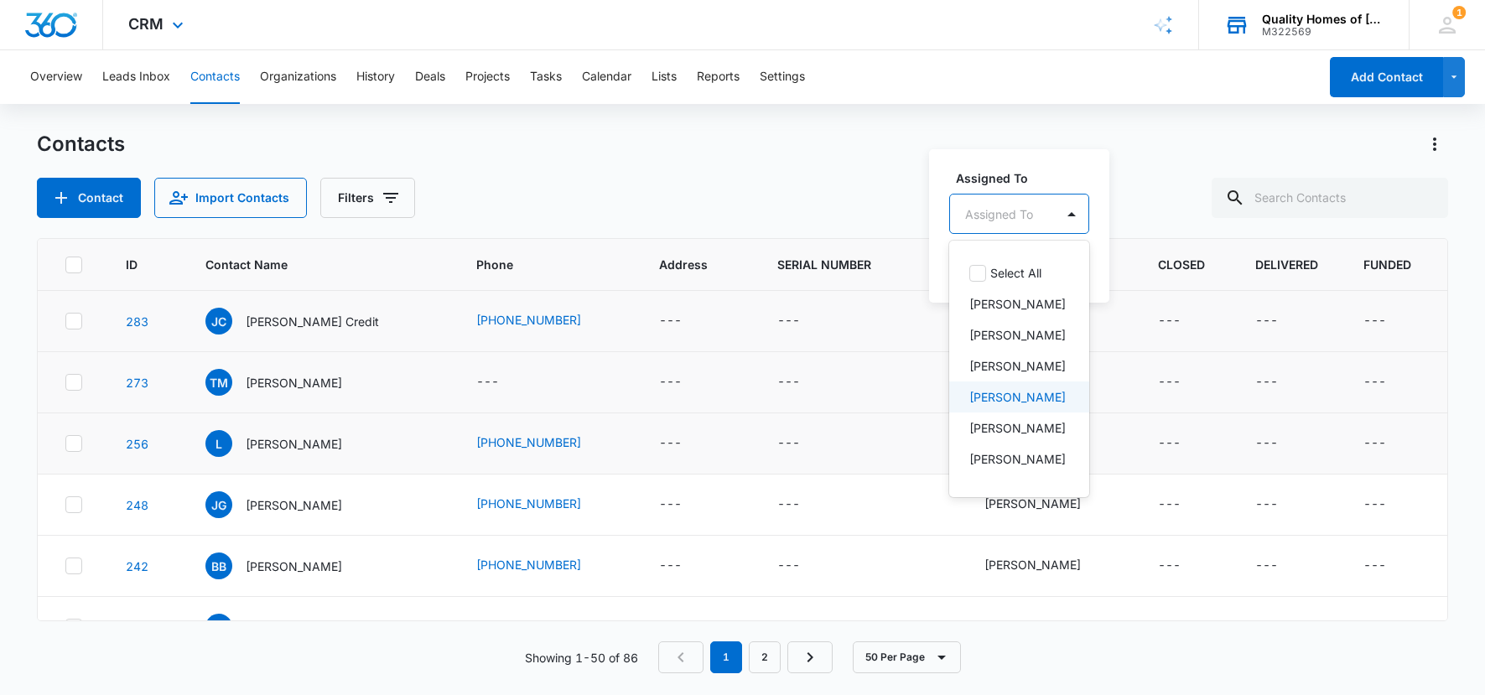
click at [1038, 406] on p "[PERSON_NAME]" at bounding box center [1018, 397] width 96 height 18
drag, startPoint x: 1112, startPoint y: 215, endPoint x: 1111, endPoint y: 224, distance: 9.4
click at [1112, 215] on div at bounding box center [1123, 213] width 27 height 27
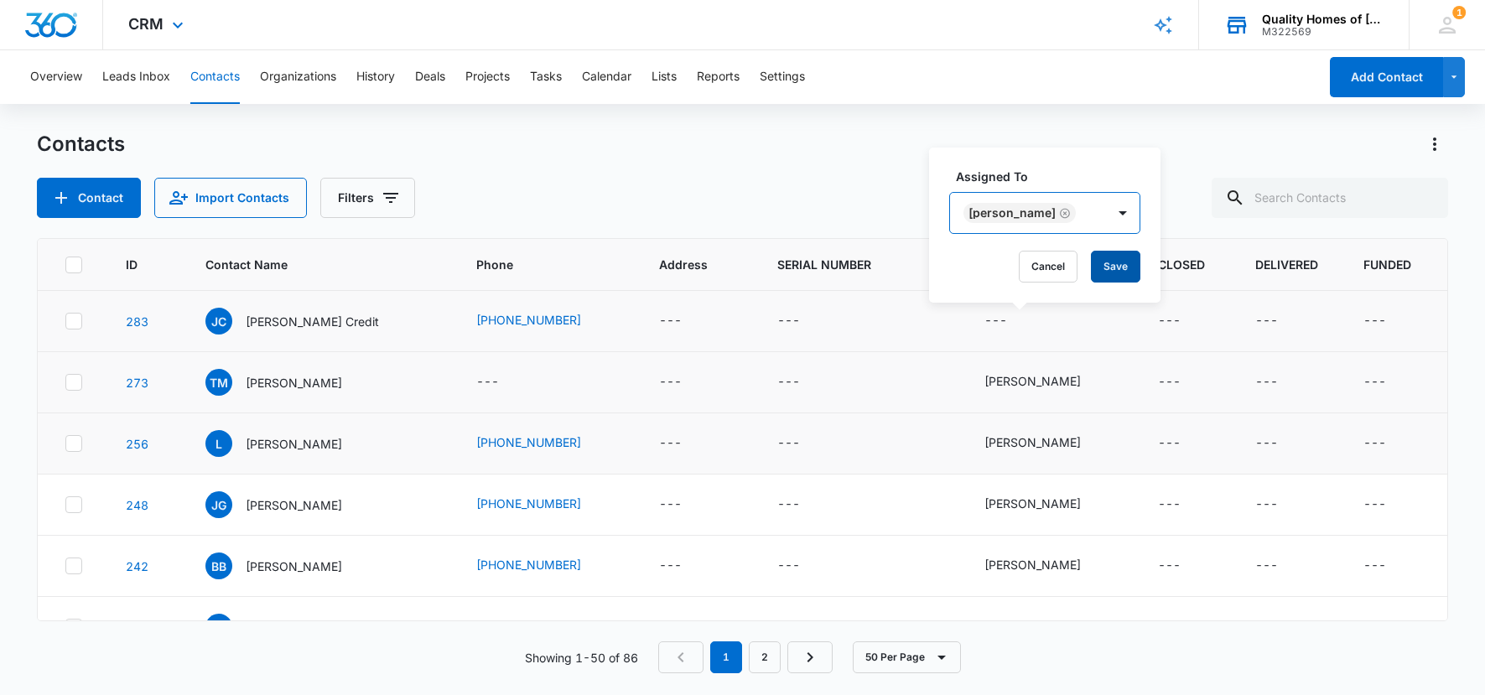
click at [1096, 263] on button "Save" at bounding box center [1115, 267] width 49 height 32
click at [1293, 23] on div "Quality Homes of [PERSON_NAME], Inc." at bounding box center [1323, 19] width 122 height 13
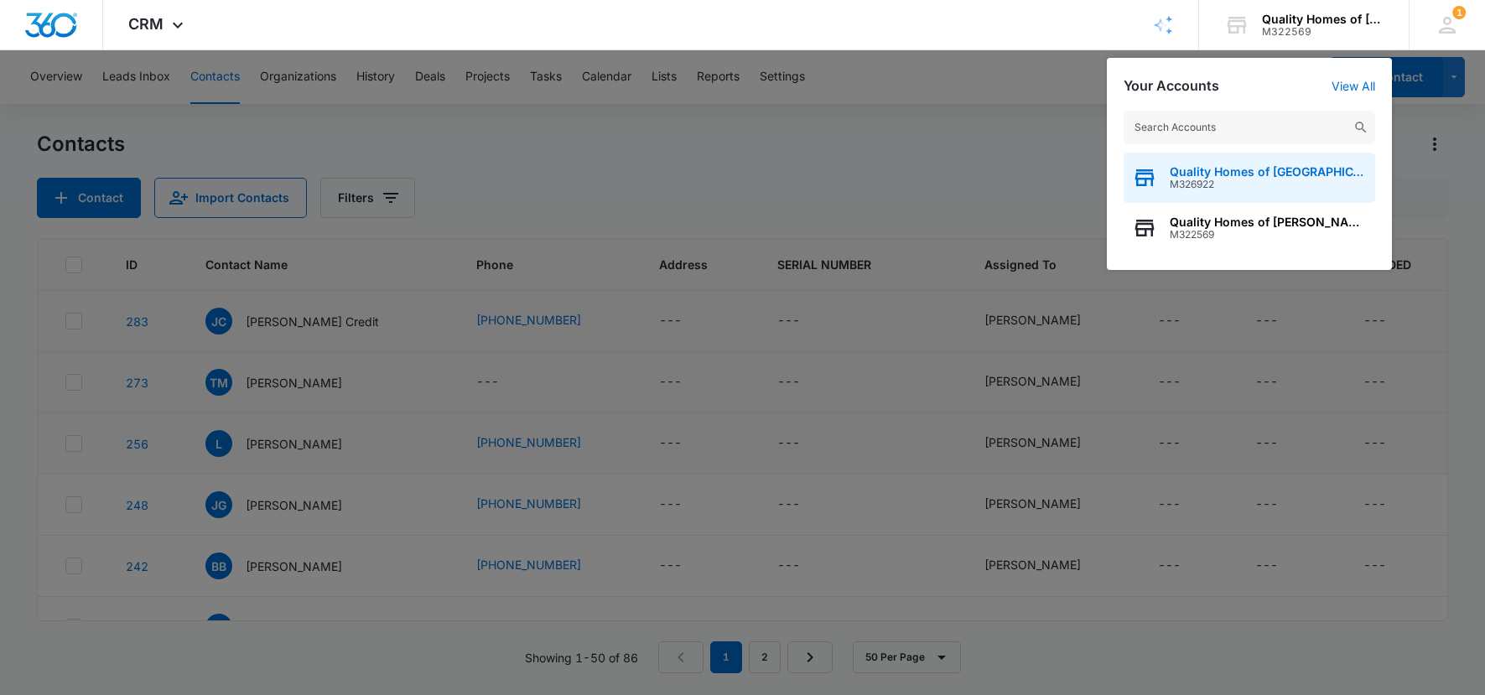
click at [1265, 169] on span "Quality Homes of [GEOGRAPHIC_DATA]" at bounding box center [1268, 171] width 197 height 13
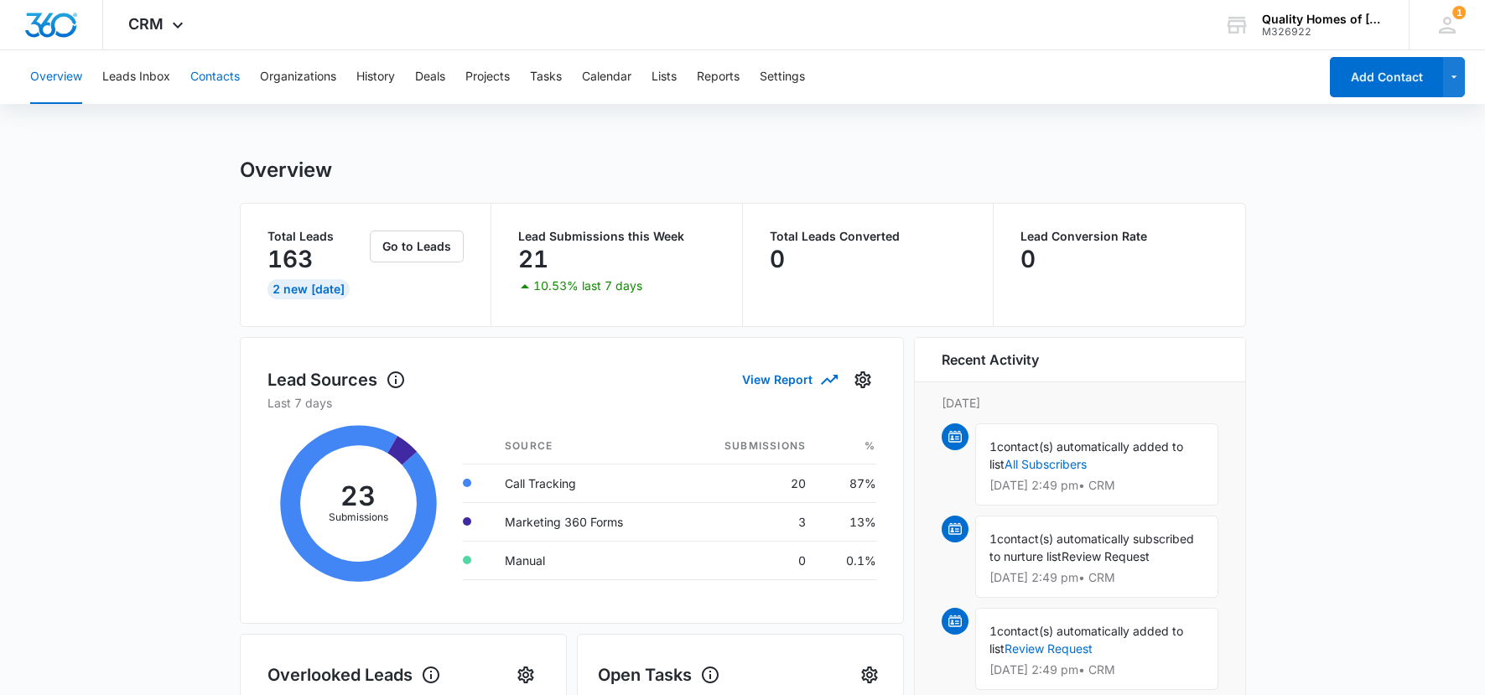
click at [228, 78] on button "Contacts" at bounding box center [214, 77] width 49 height 54
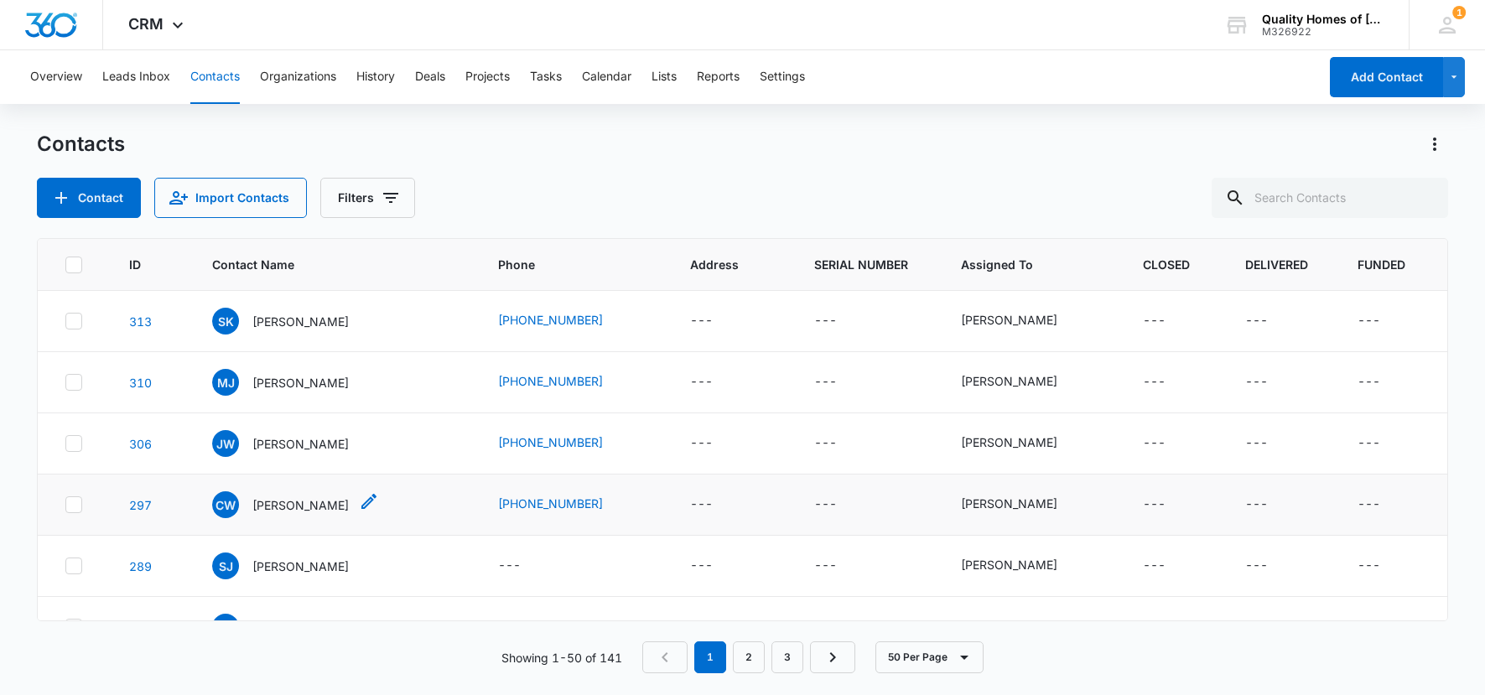
click at [310, 508] on p "[PERSON_NAME]" at bounding box center [300, 506] width 96 height 18
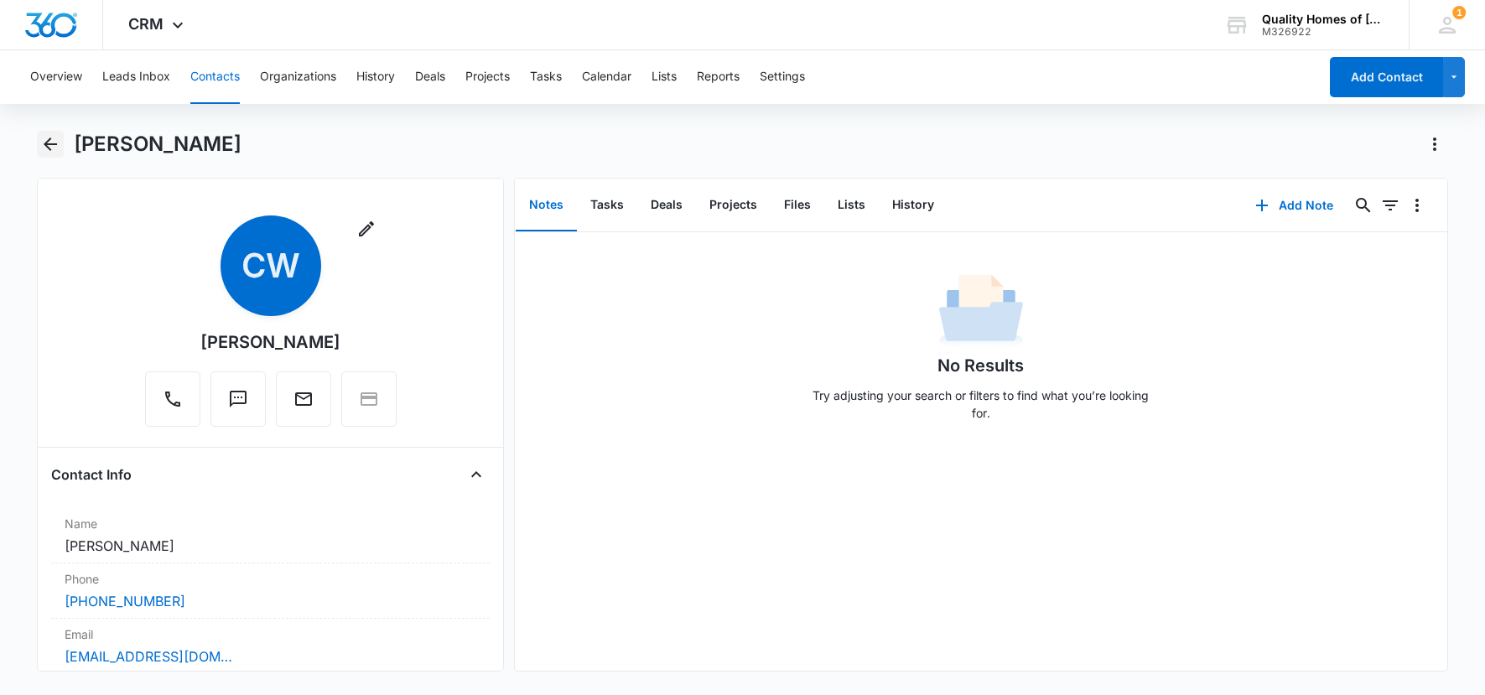
click at [50, 143] on icon "Back" at bounding box center [50, 144] width 20 height 20
